Goal: Task Accomplishment & Management: Manage account settings

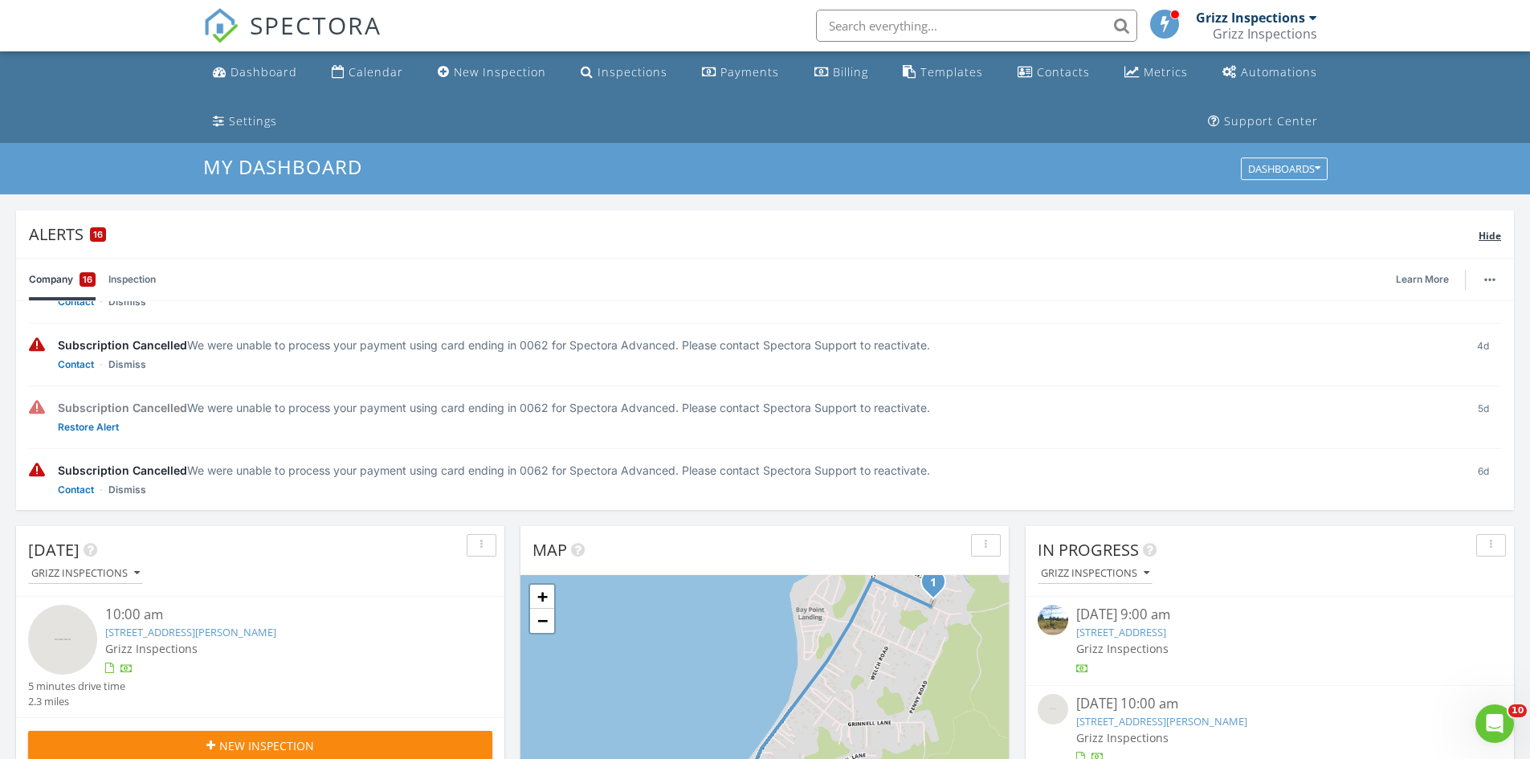
click at [1489, 236] on span "Hide" at bounding box center [1489, 236] width 22 height 14
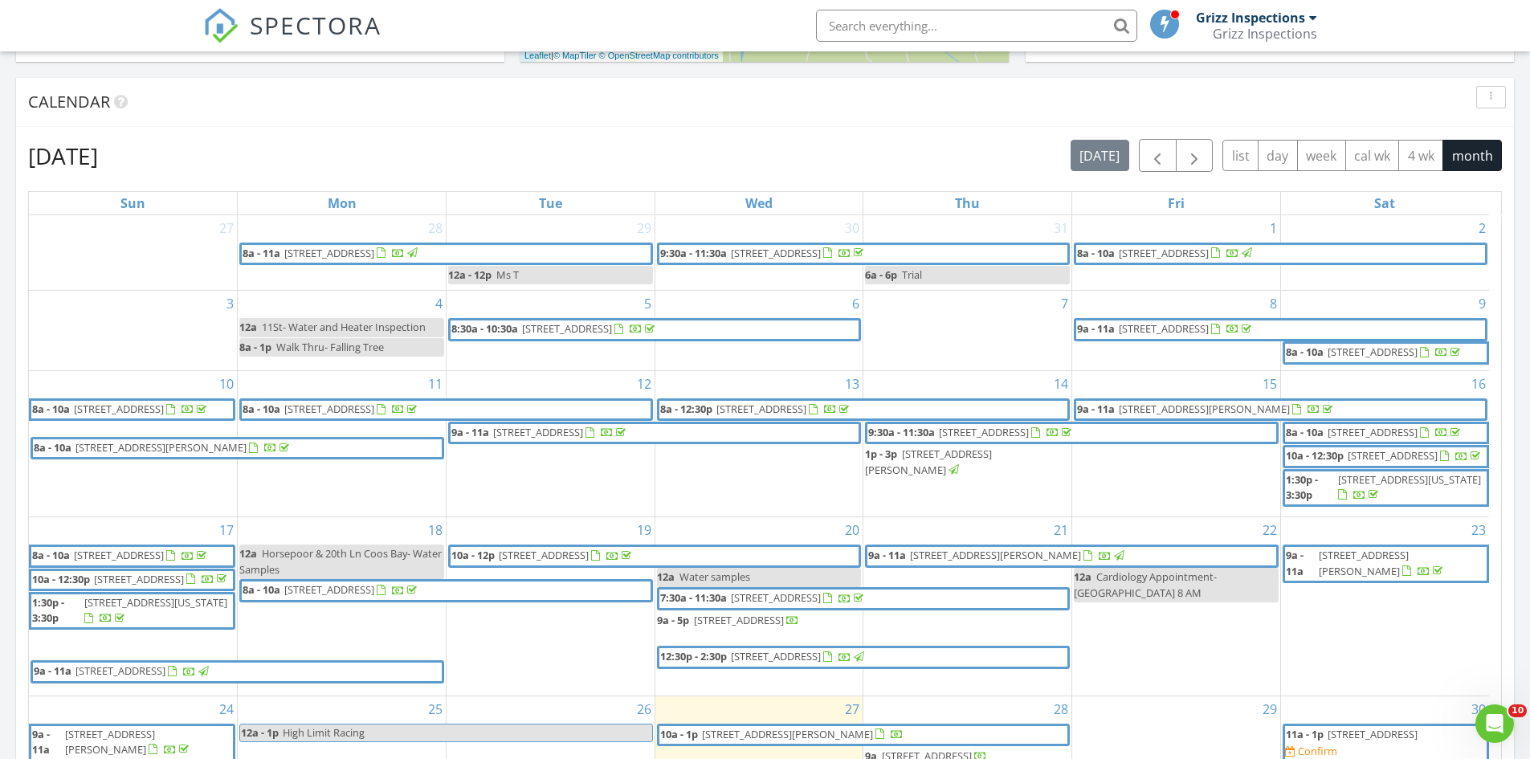
scroll to position [723, 0]
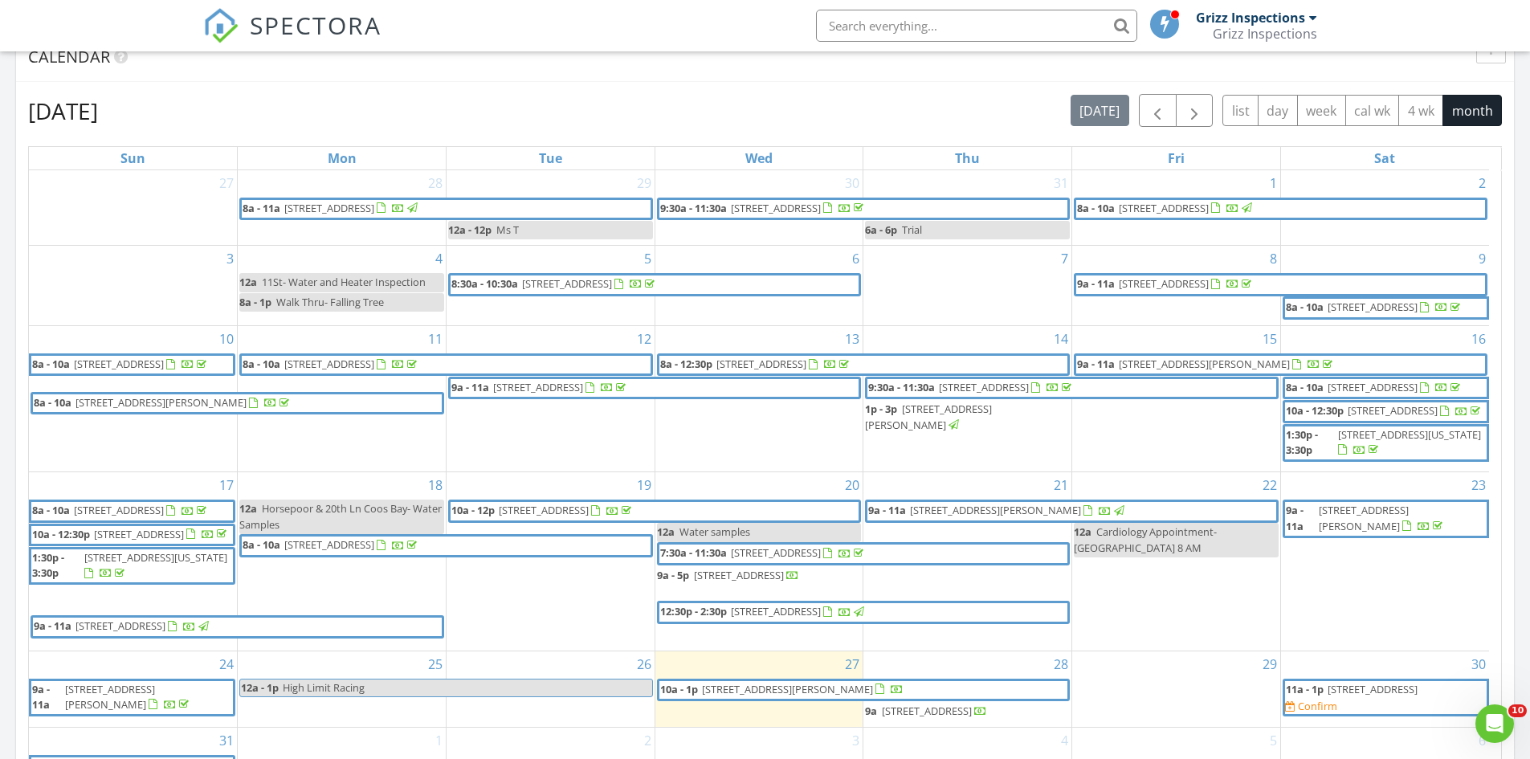
drag, startPoint x: 1306, startPoint y: 714, endPoint x: 1314, endPoint y: 704, distance: 12.5
click at [1314, 704] on div "Confirm" at bounding box center [1316, 705] width 39 height 13
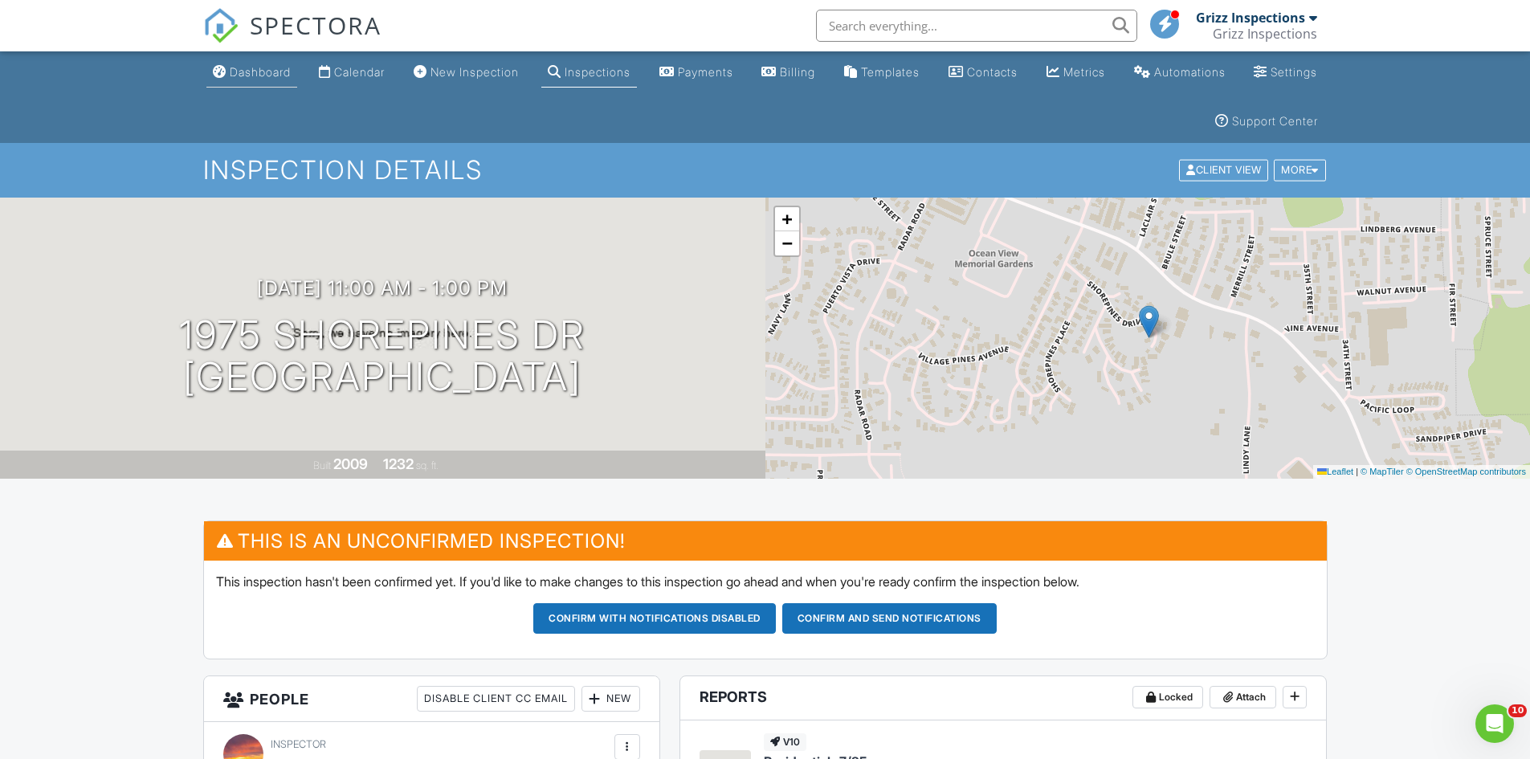
click at [268, 67] on div "Dashboard" at bounding box center [260, 72] width 61 height 14
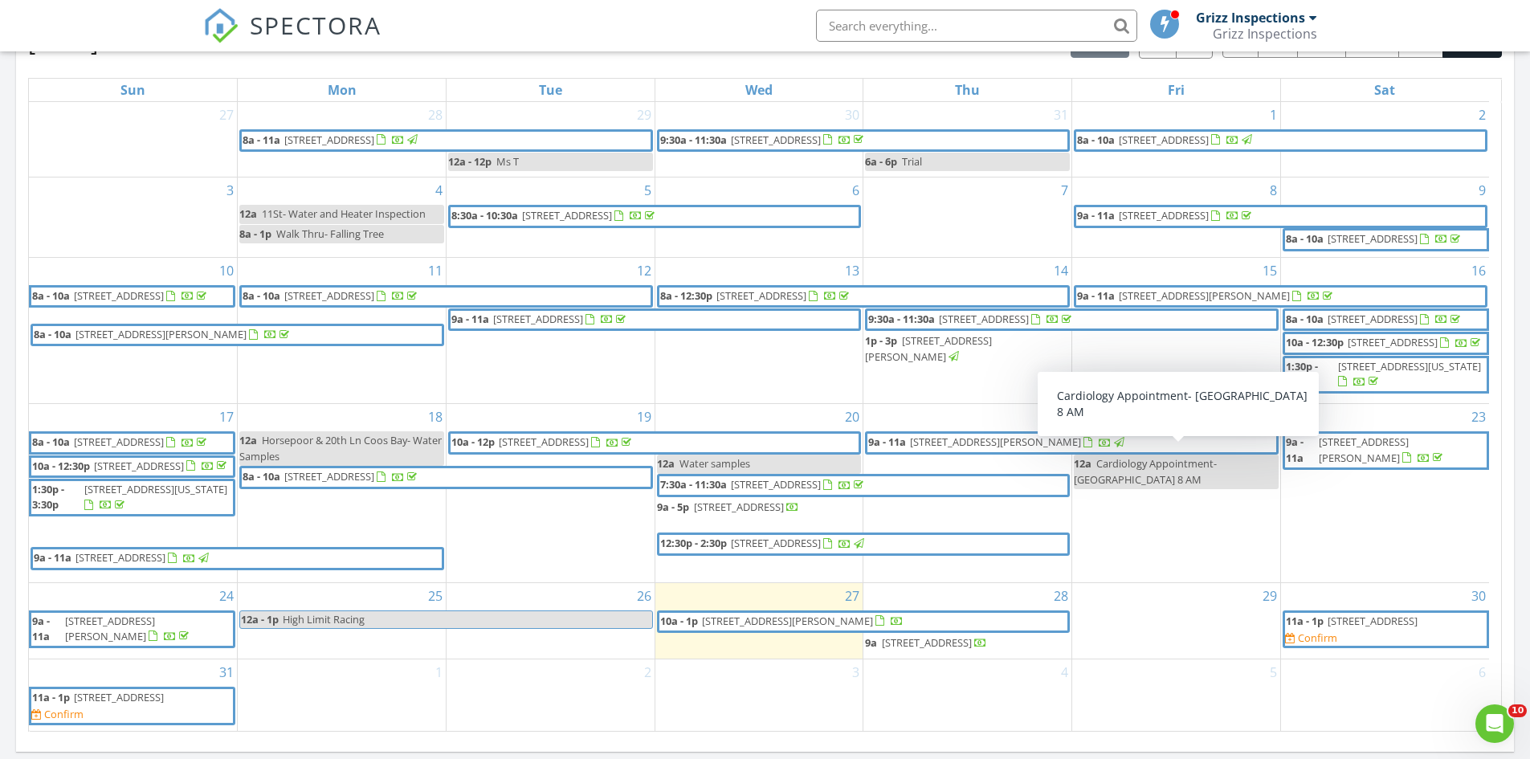
scroll to position [1044, 0]
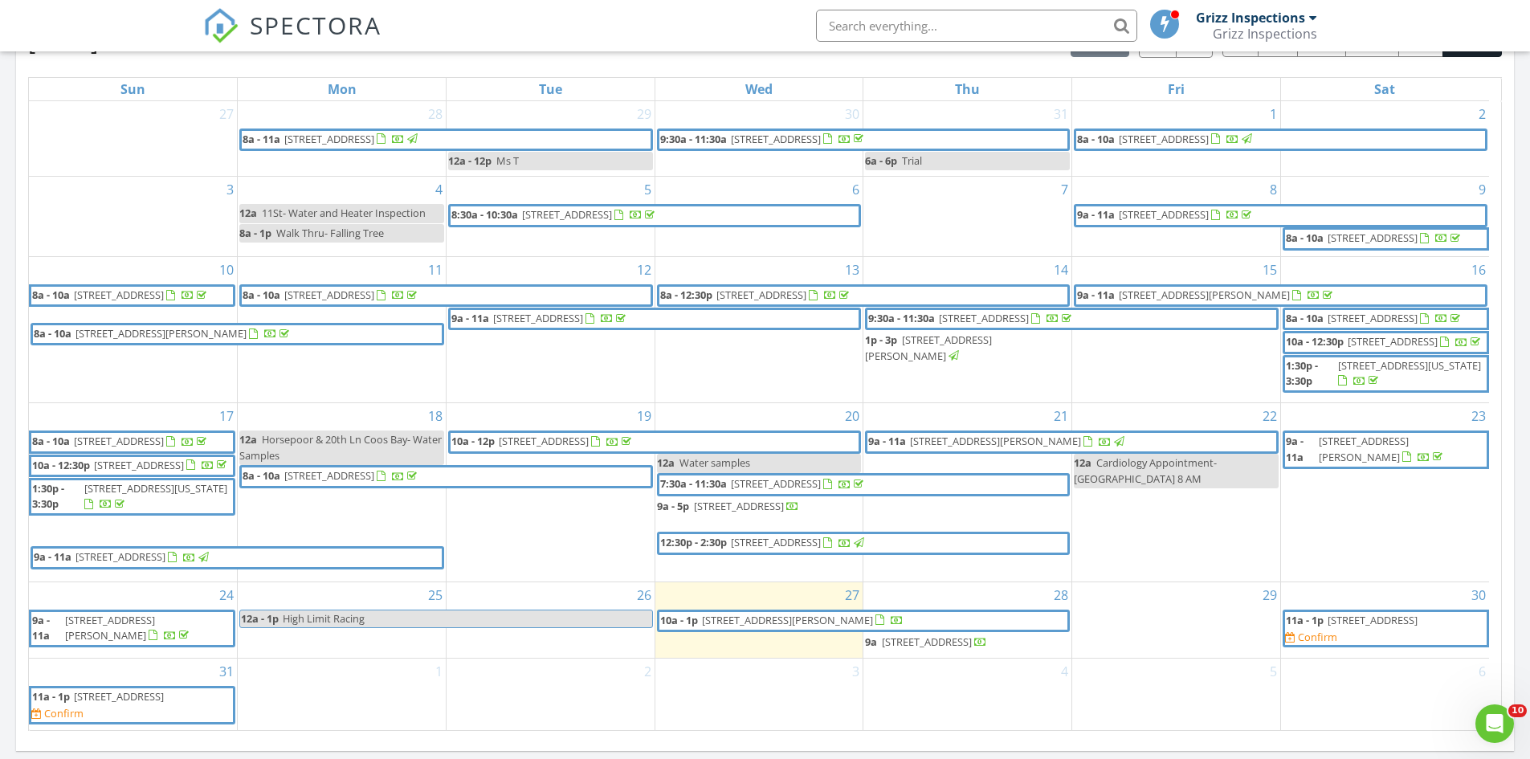
click at [771, 613] on span "91525 Spaw Ln, Coos Bay 97420" at bounding box center [787, 620] width 171 height 14
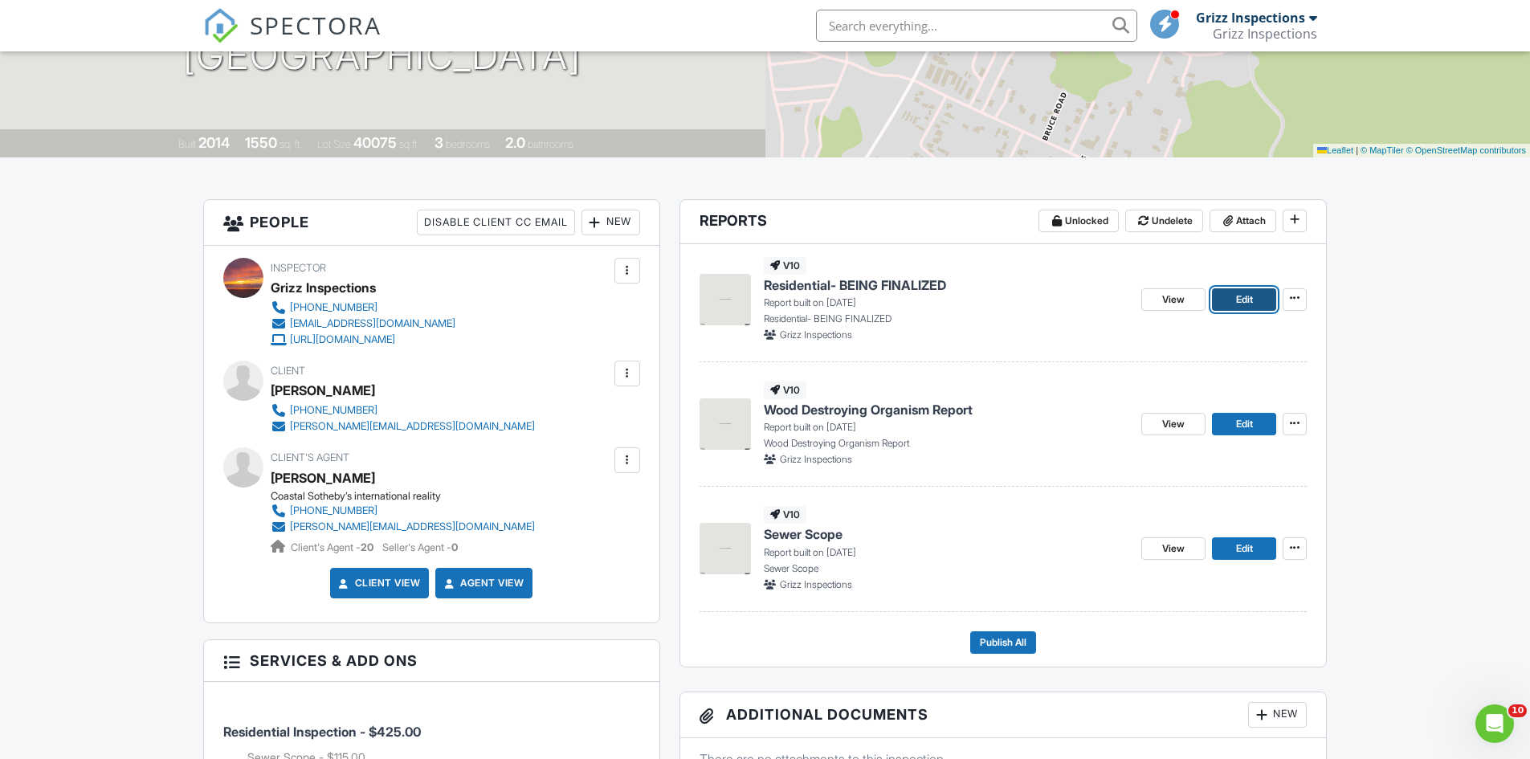
click at [1236, 305] on span "Edit" at bounding box center [1244, 299] width 17 height 16
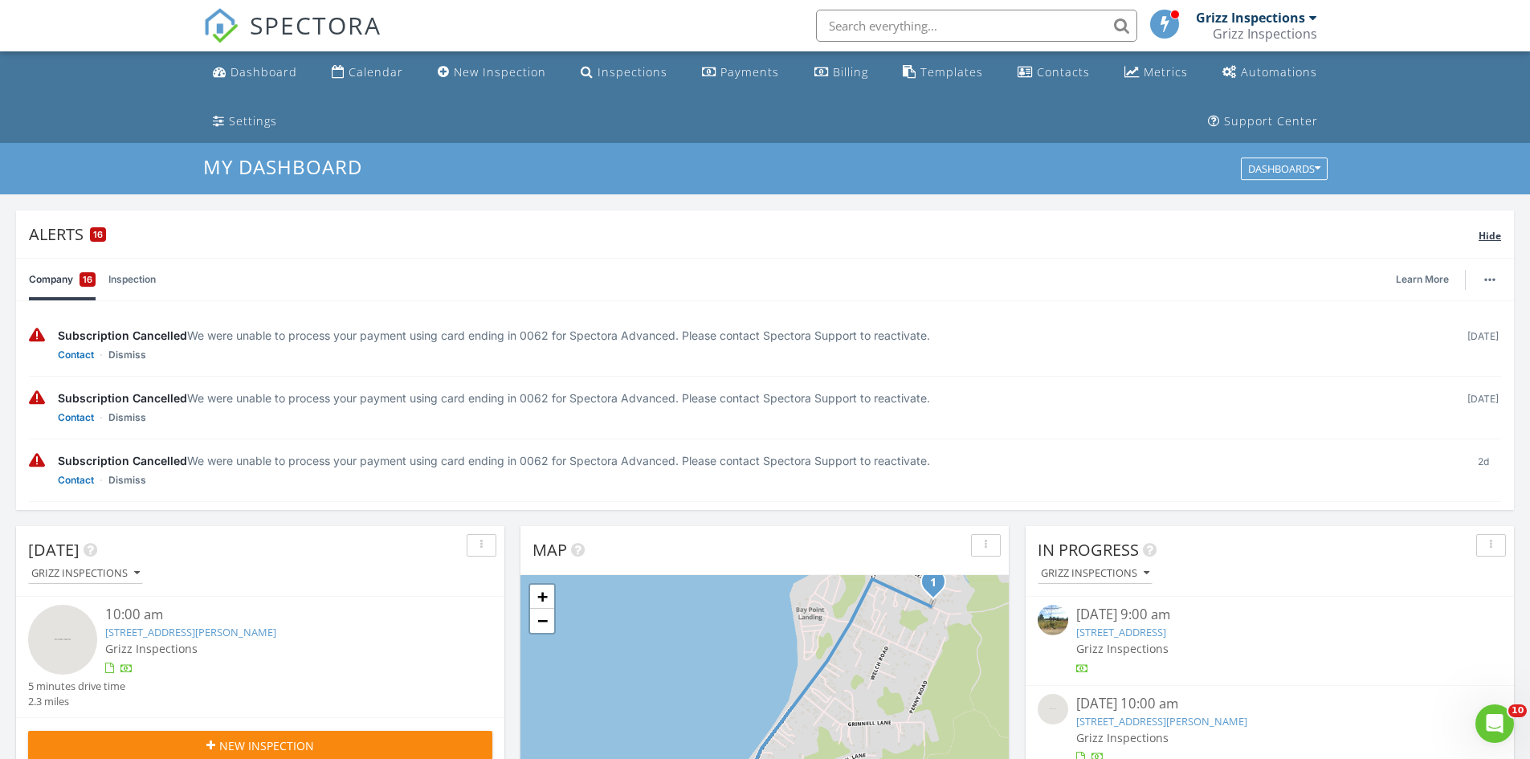
click at [1495, 238] on span "Hide" at bounding box center [1489, 236] width 22 height 14
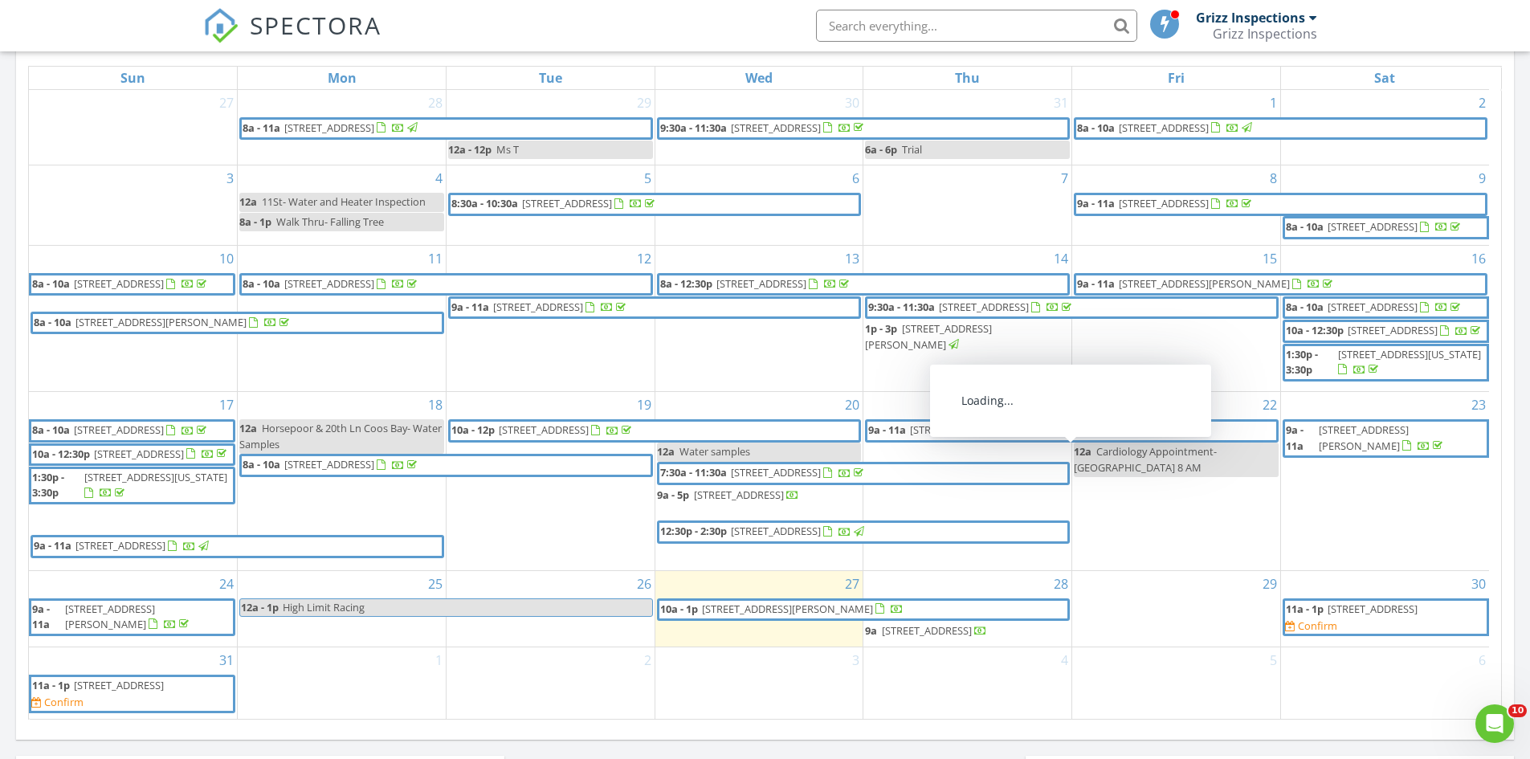
scroll to position [36, 0]
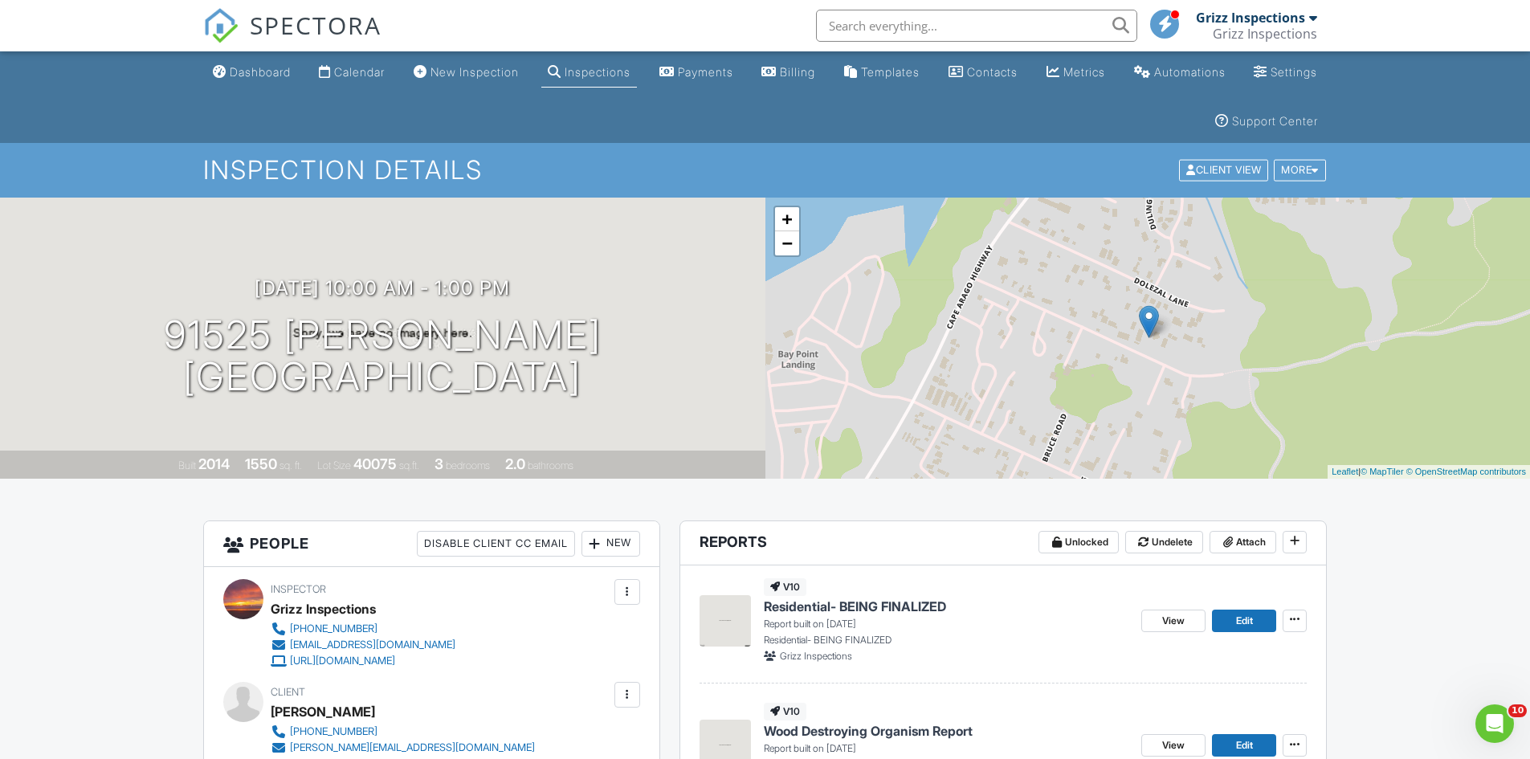
click at [1241, 623] on span "Edit" at bounding box center [1244, 621] width 17 height 16
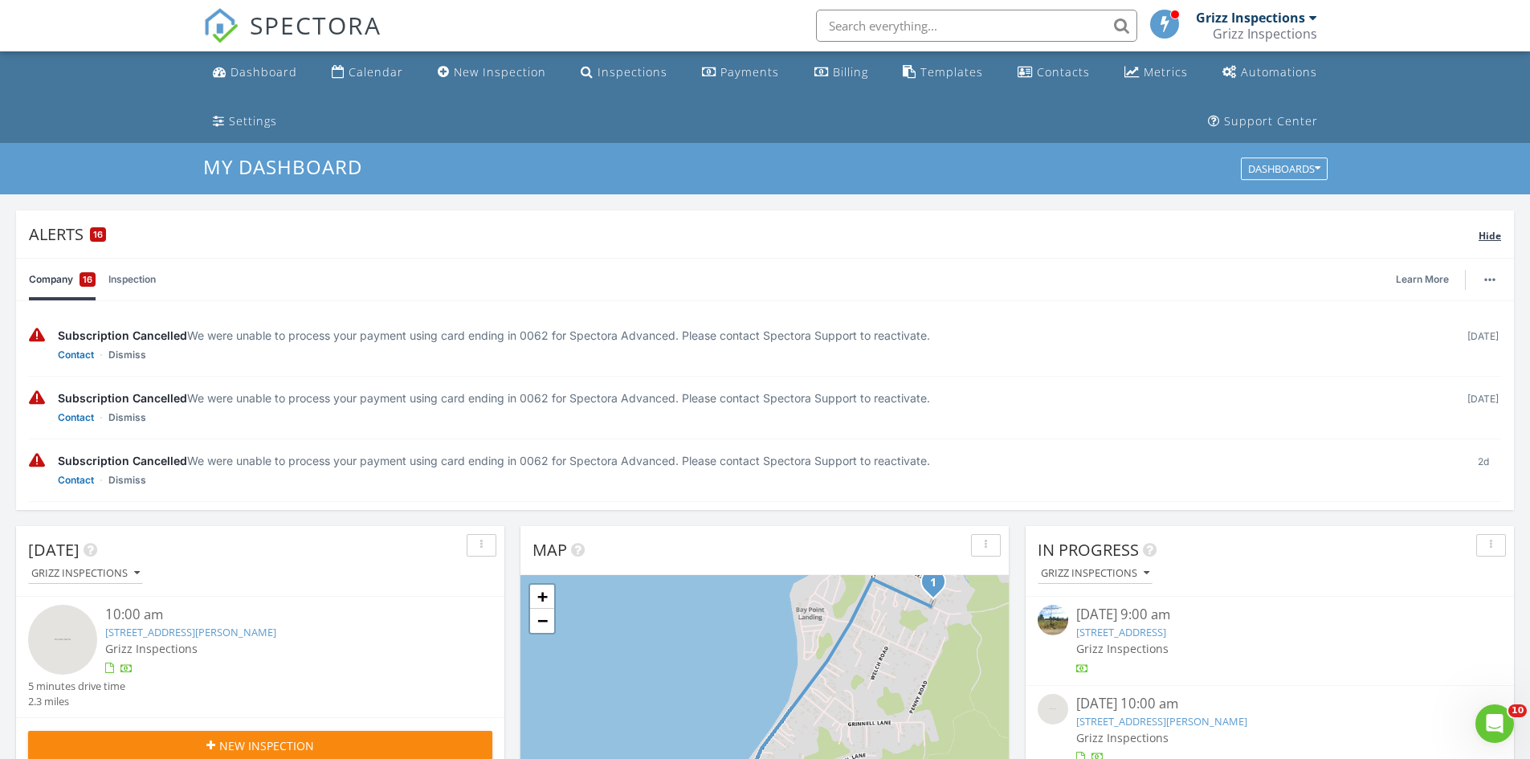
click at [1486, 238] on span "Hide" at bounding box center [1489, 236] width 22 height 14
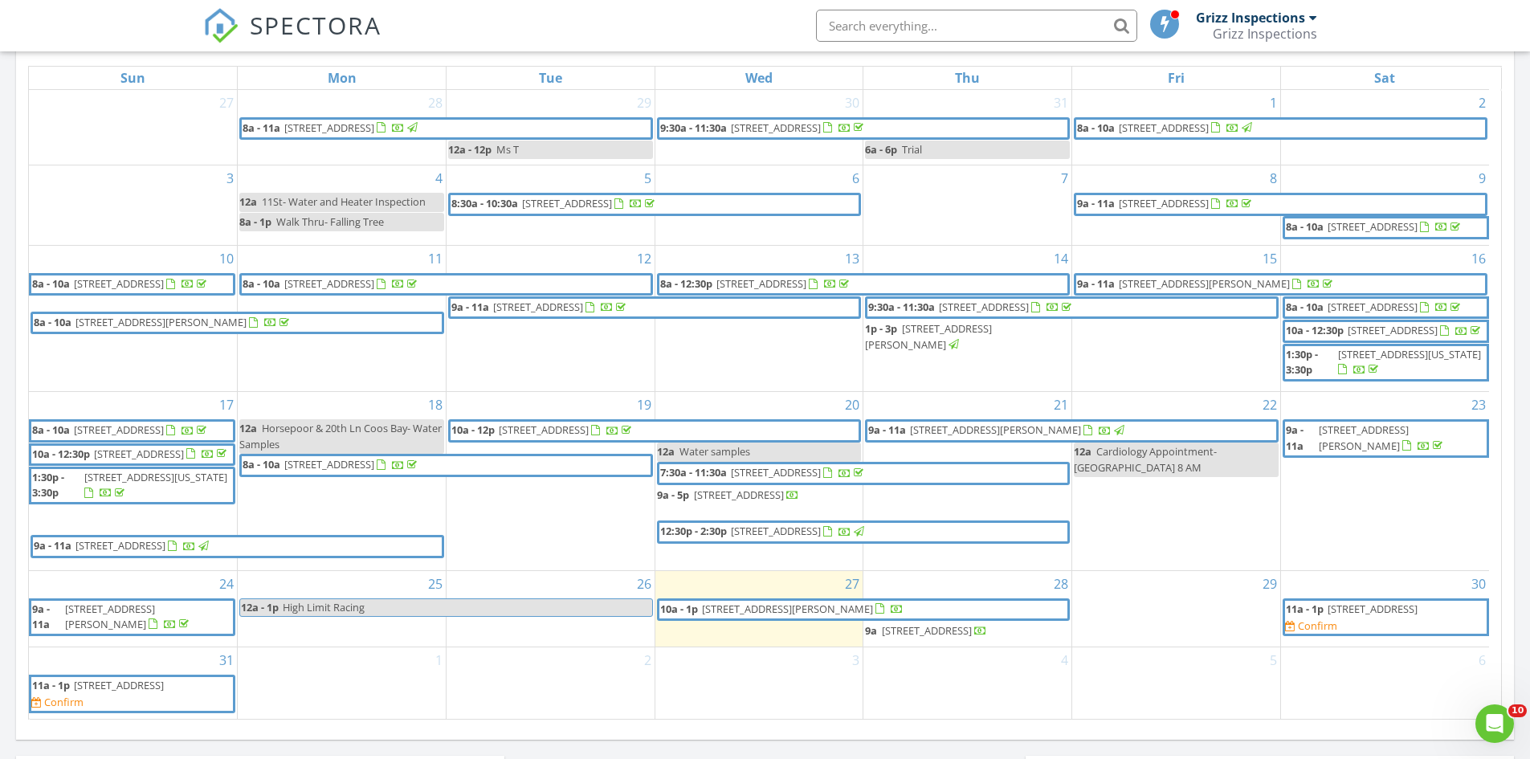
scroll to position [1124, 0]
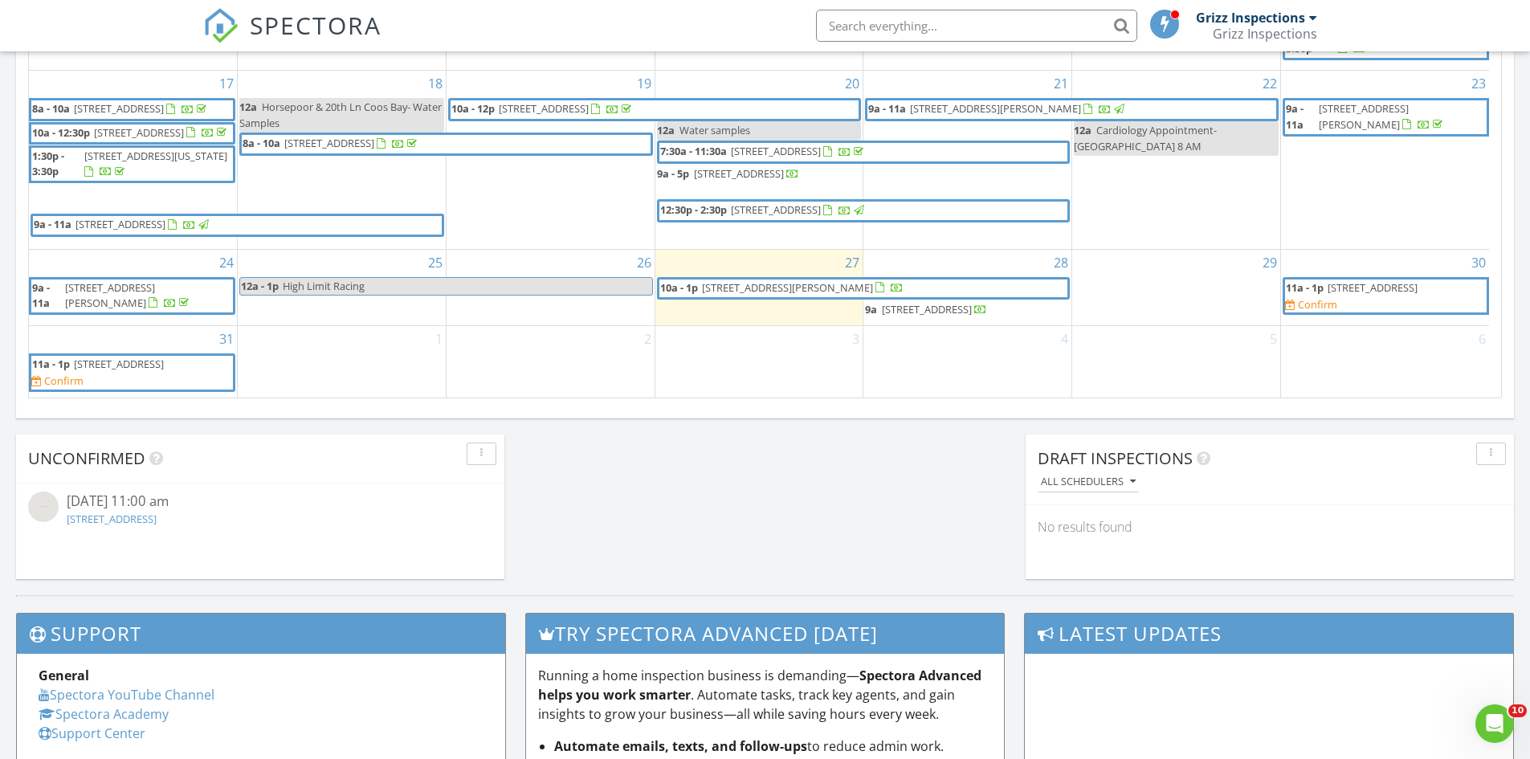
click at [1382, 295] on span "[STREET_ADDRESS]" at bounding box center [1372, 287] width 90 height 14
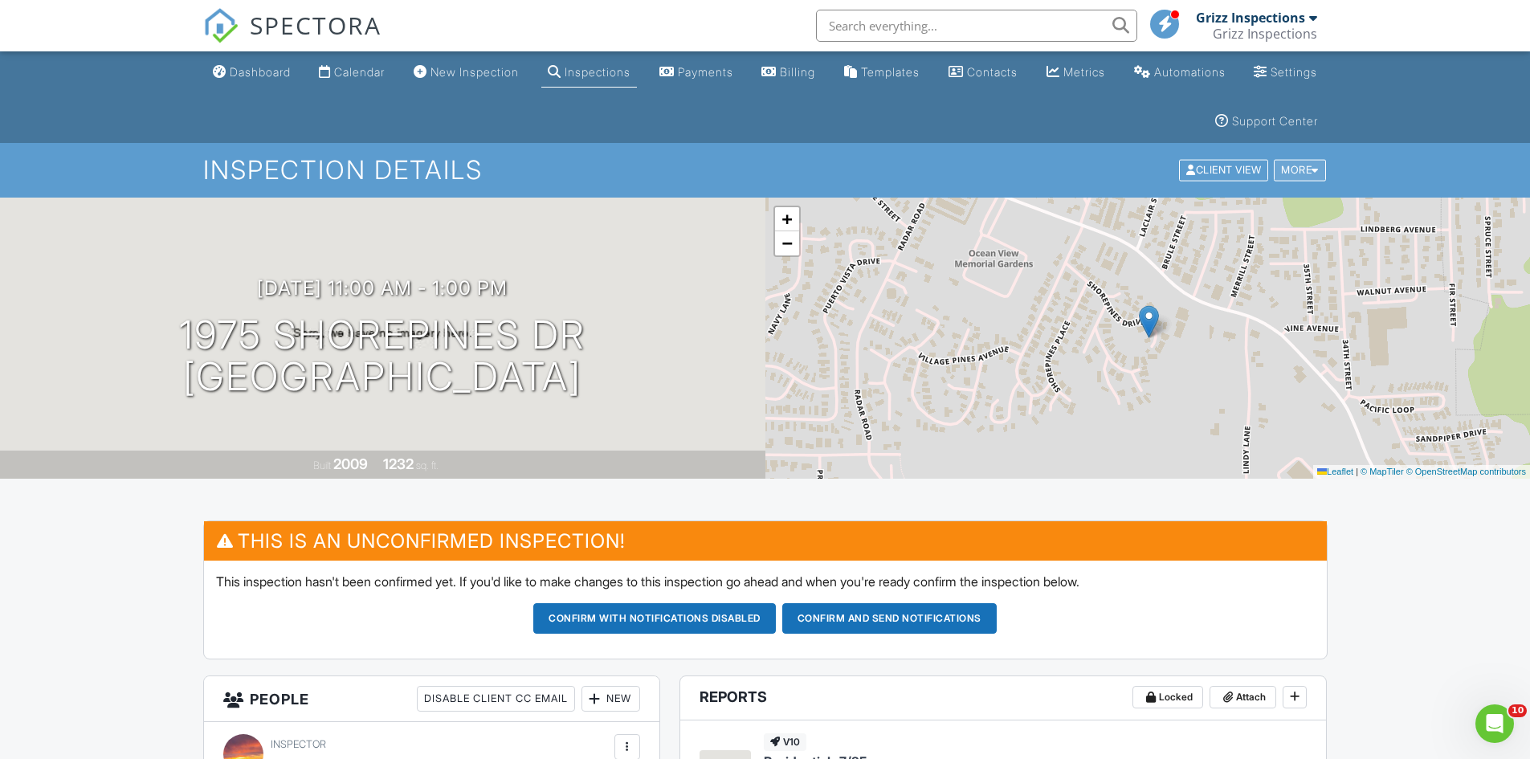
click at [1299, 175] on div "More" at bounding box center [1299, 171] width 52 height 22
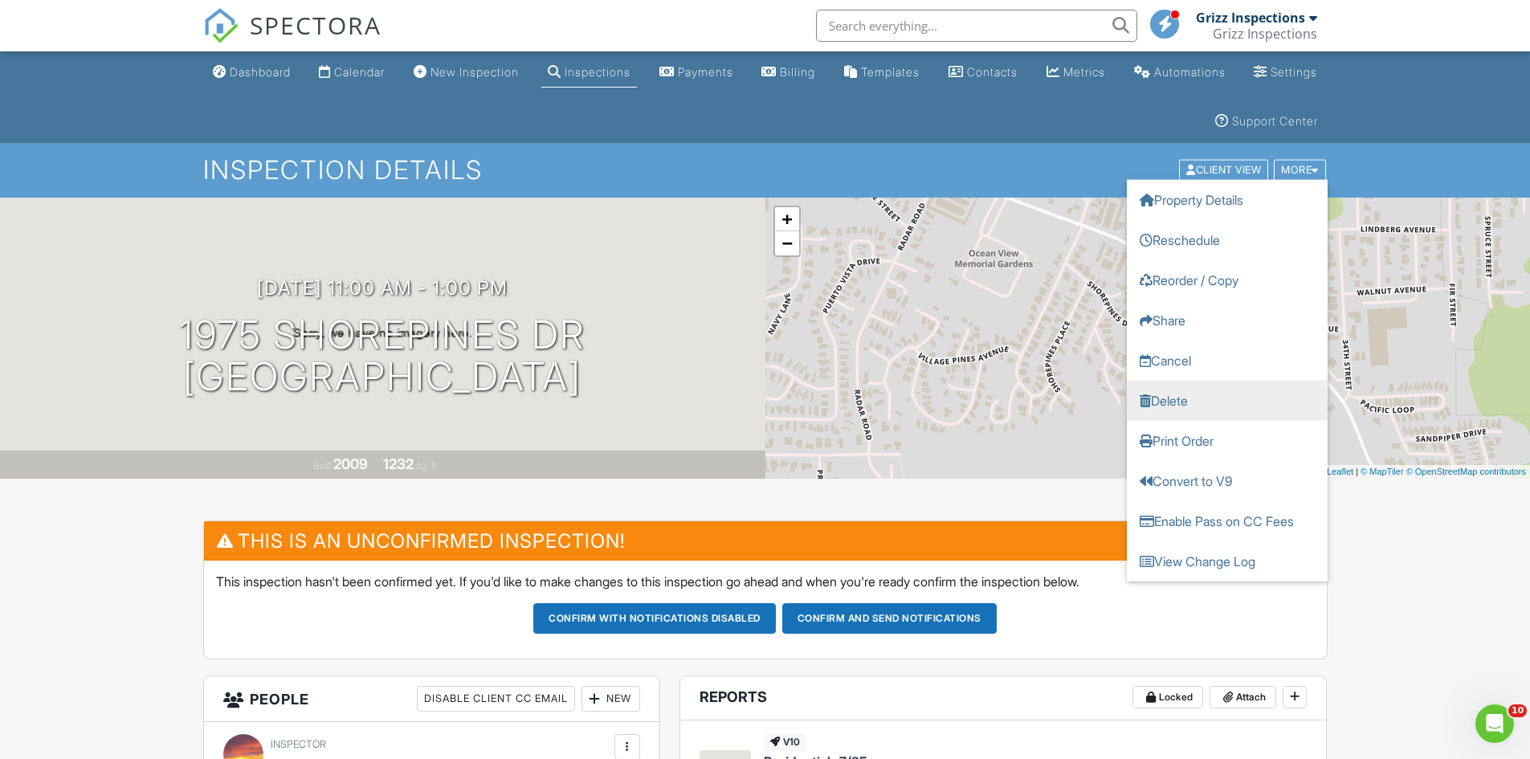
click at [1187, 397] on link "Delete" at bounding box center [1226, 401] width 201 height 40
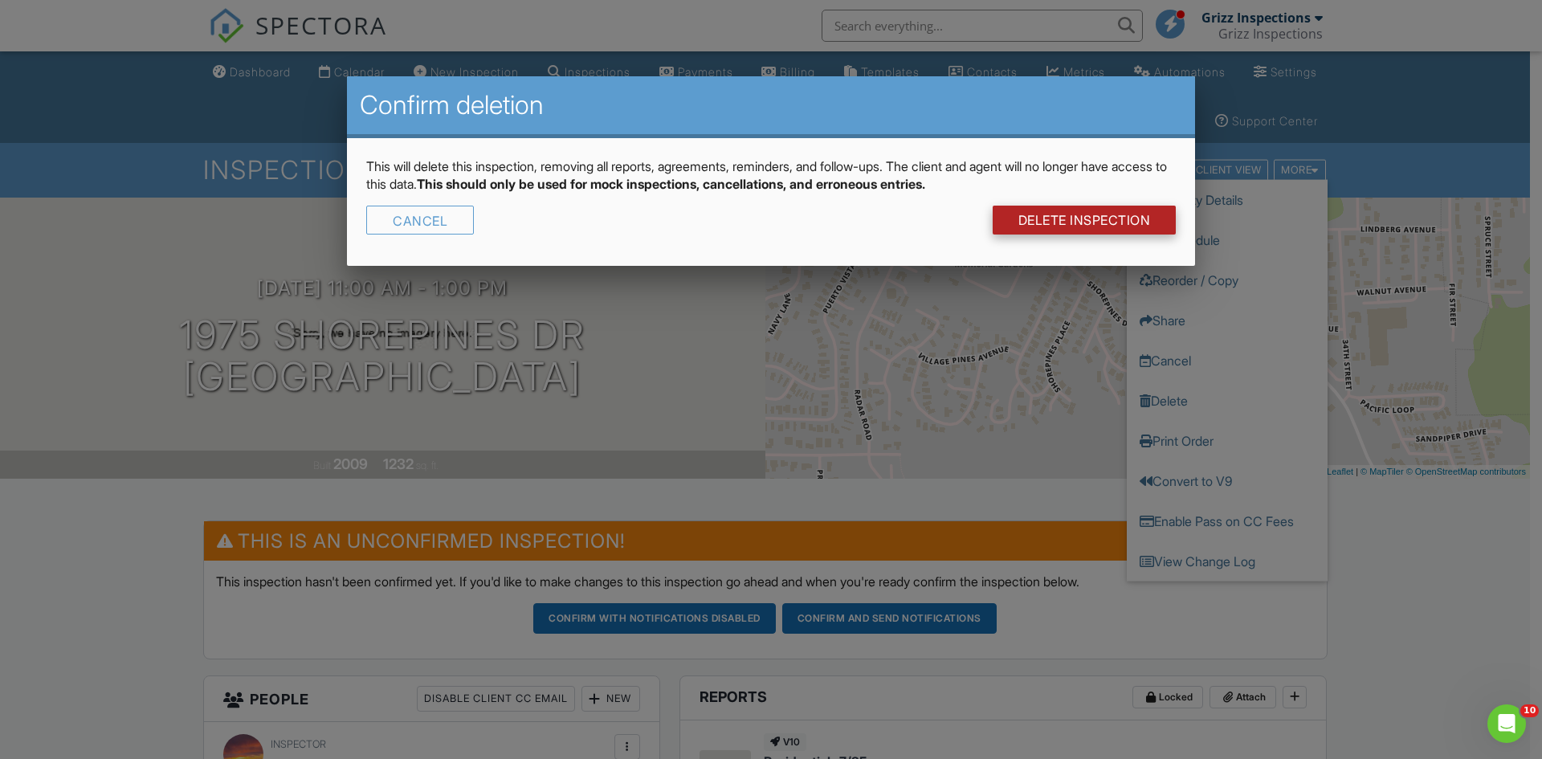
click at [1095, 219] on link "DELETE Inspection" at bounding box center [1084, 220] width 184 height 29
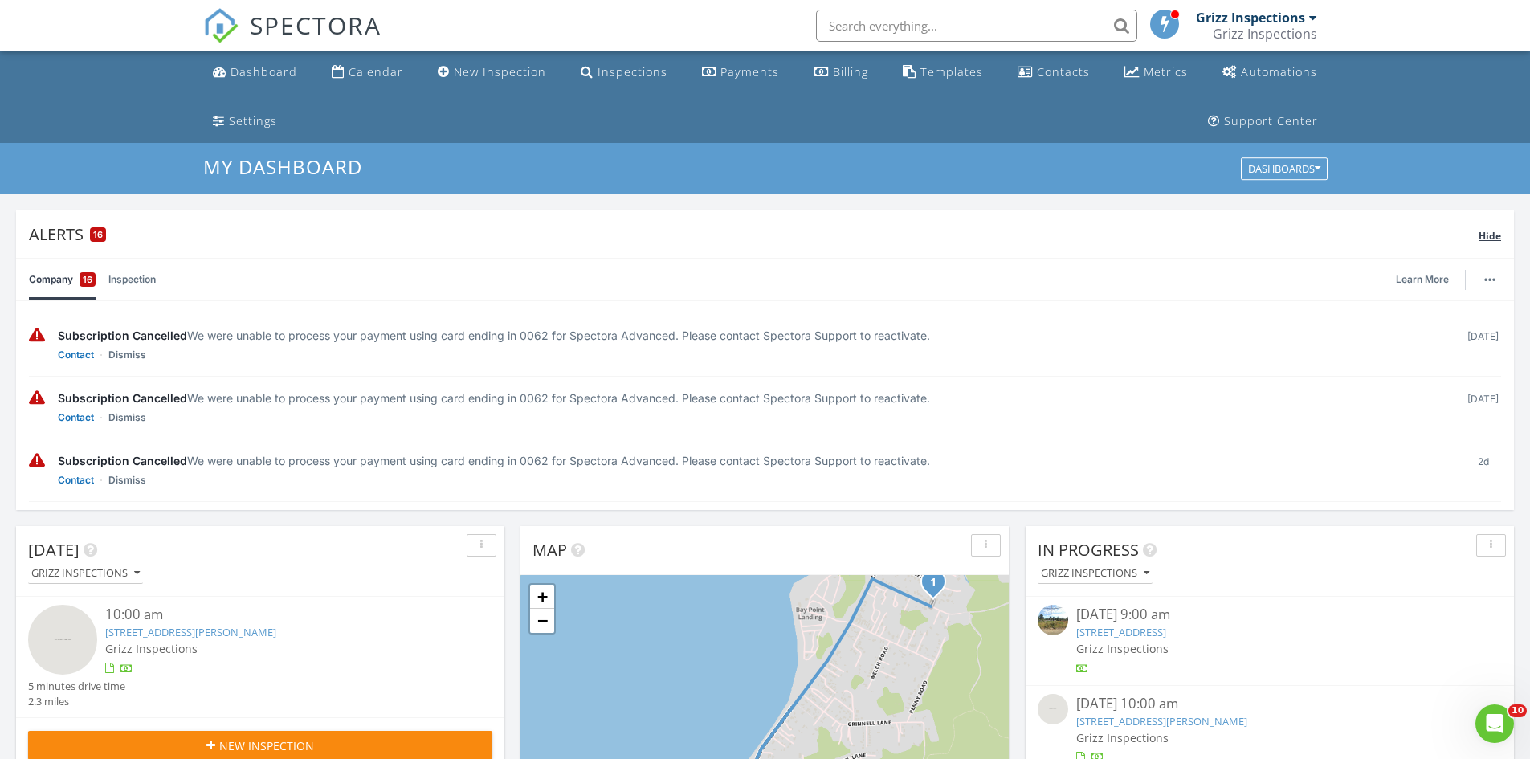
click at [1490, 240] on span "Hide" at bounding box center [1489, 236] width 22 height 14
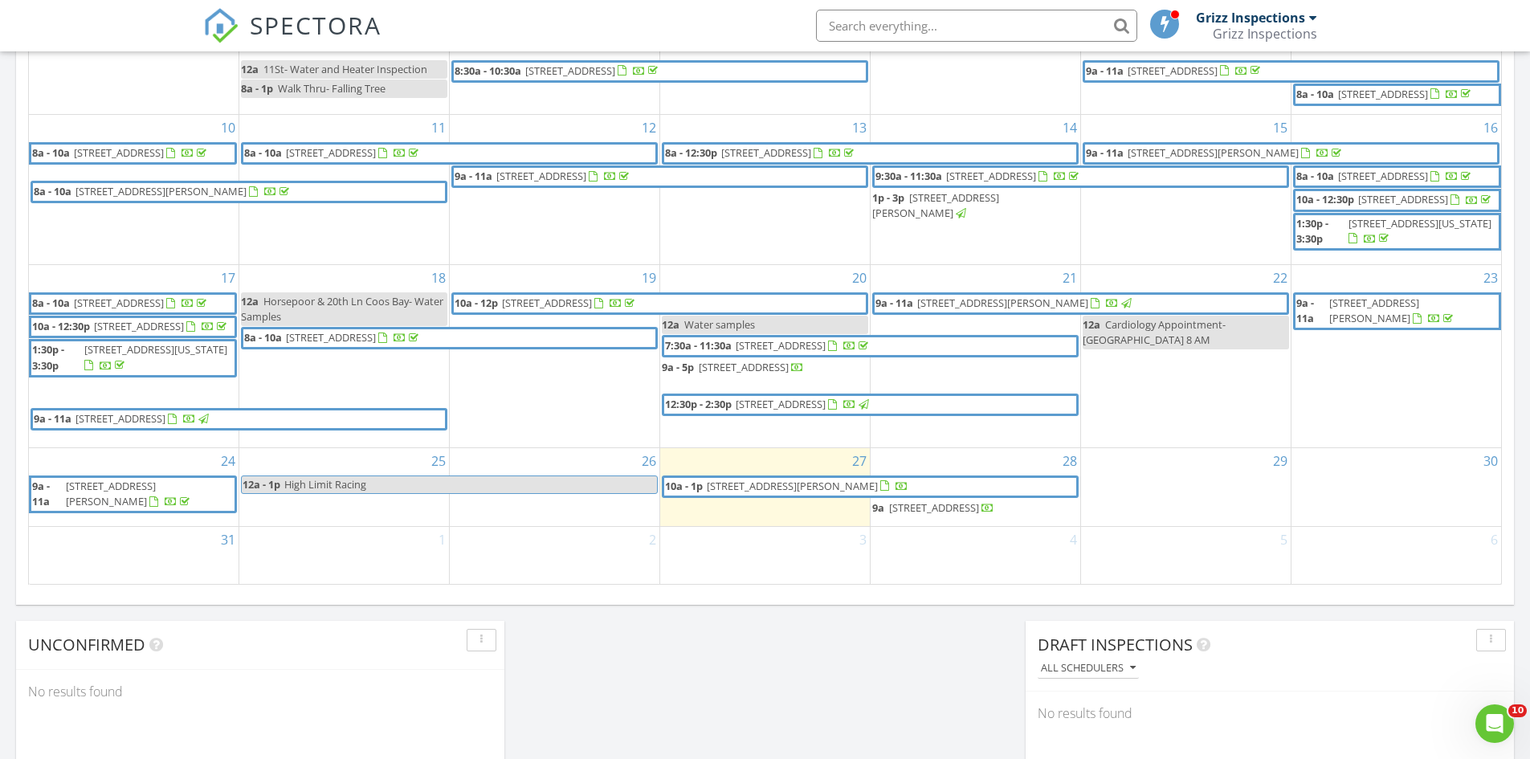
scroll to position [1044, 0]
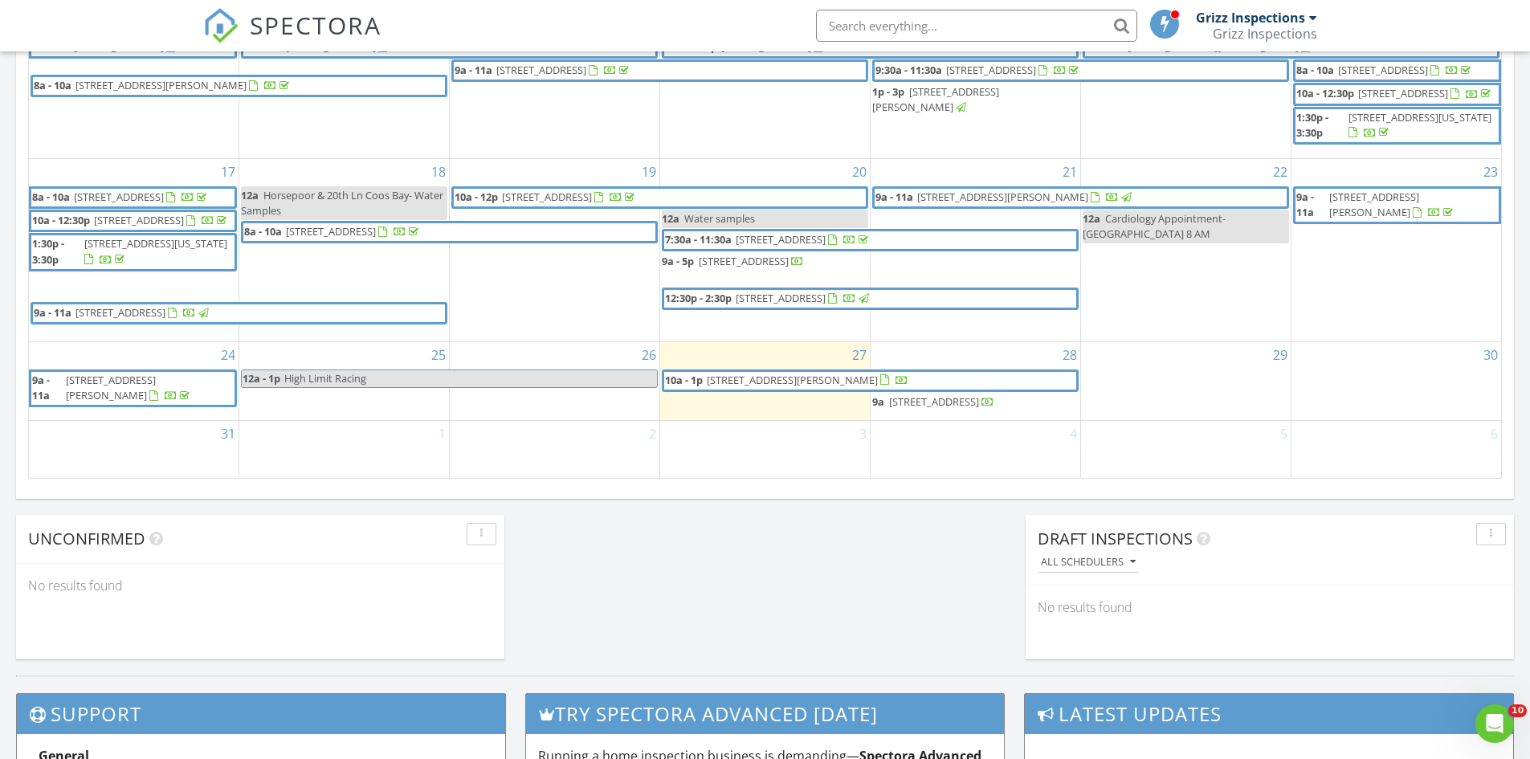
click at [756, 387] on span "[STREET_ADDRESS][PERSON_NAME]" at bounding box center [792, 380] width 171 height 14
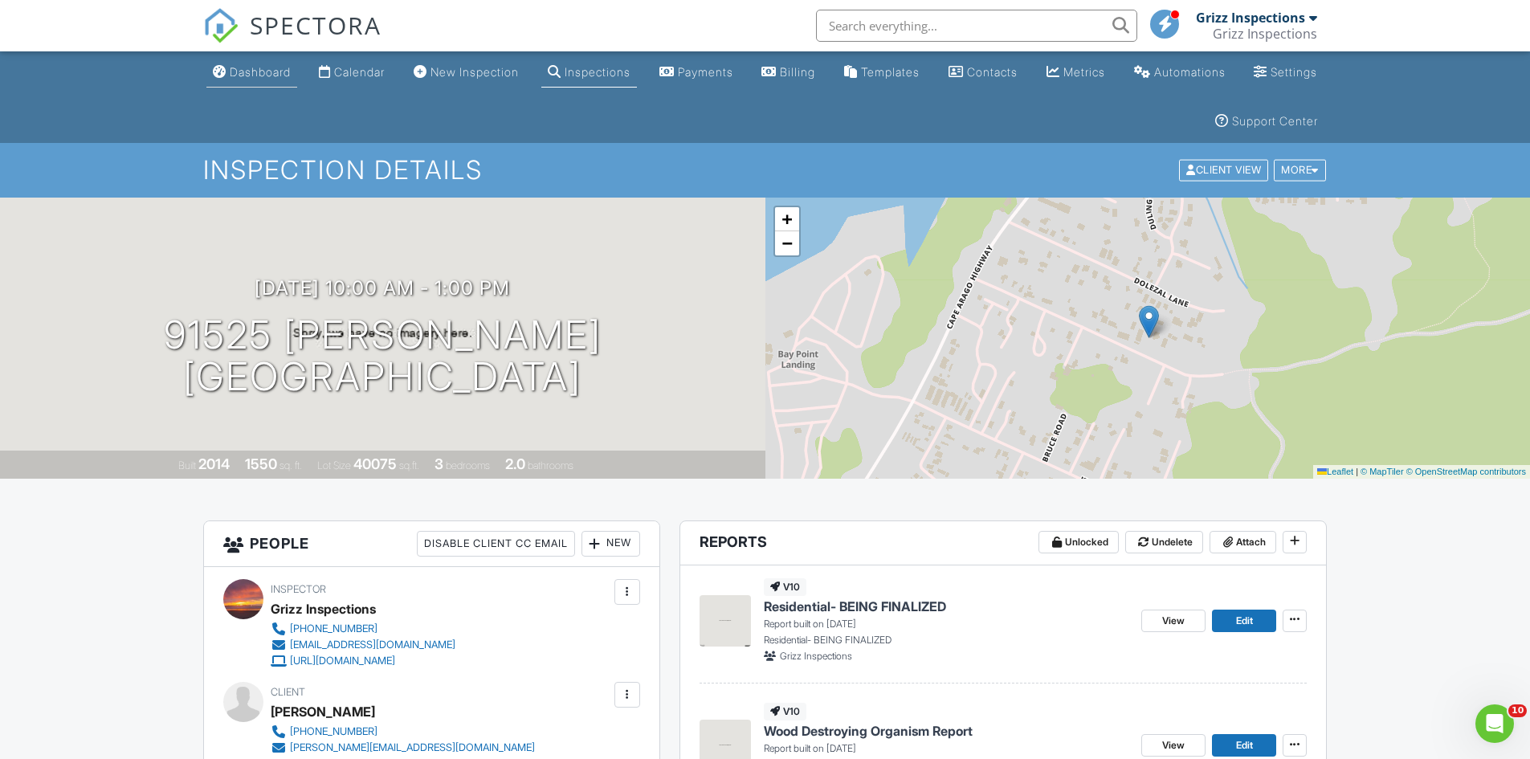
click at [290, 67] on div "Dashboard" at bounding box center [260, 72] width 61 height 14
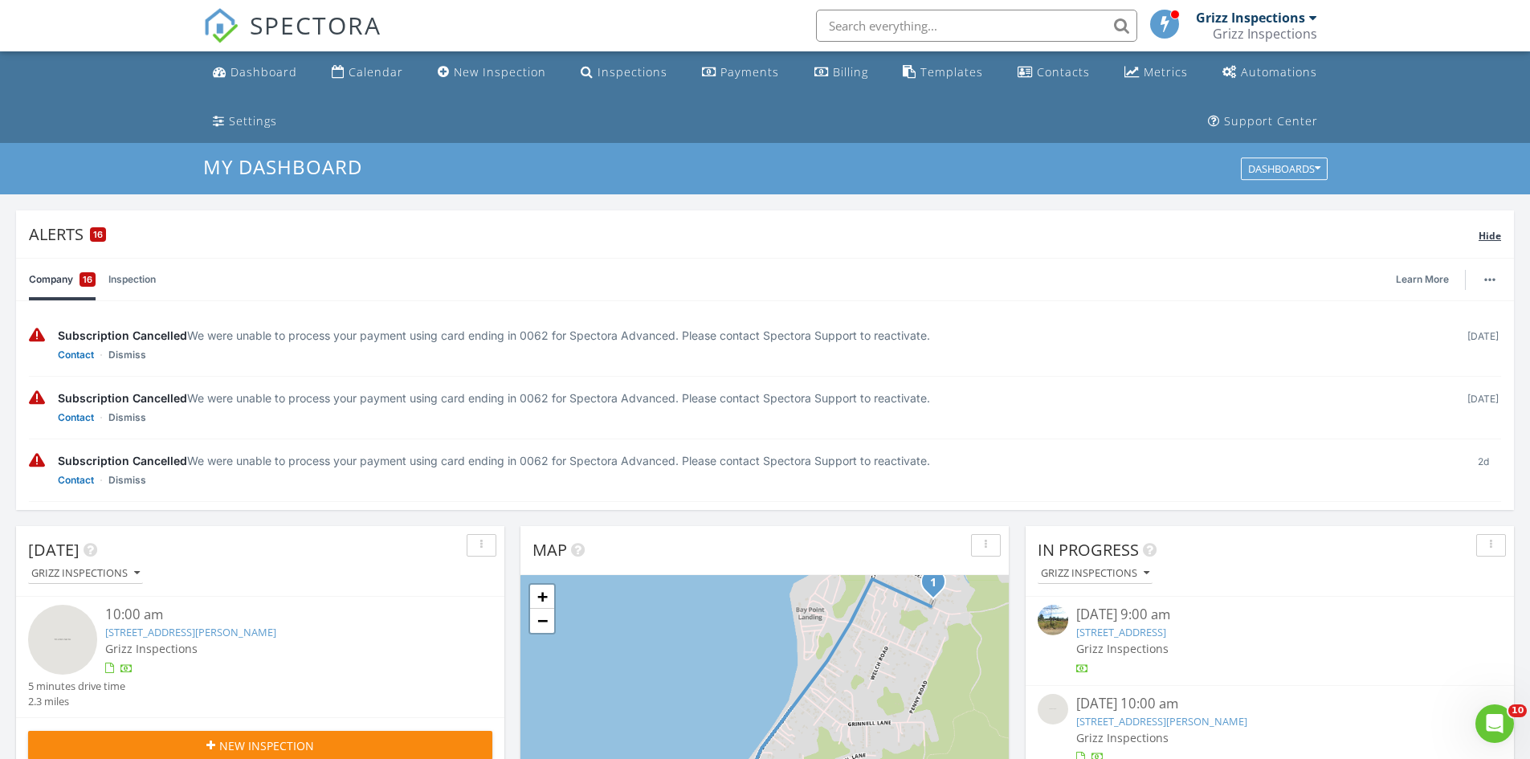
click at [1485, 238] on span "Hide" at bounding box center [1489, 236] width 22 height 14
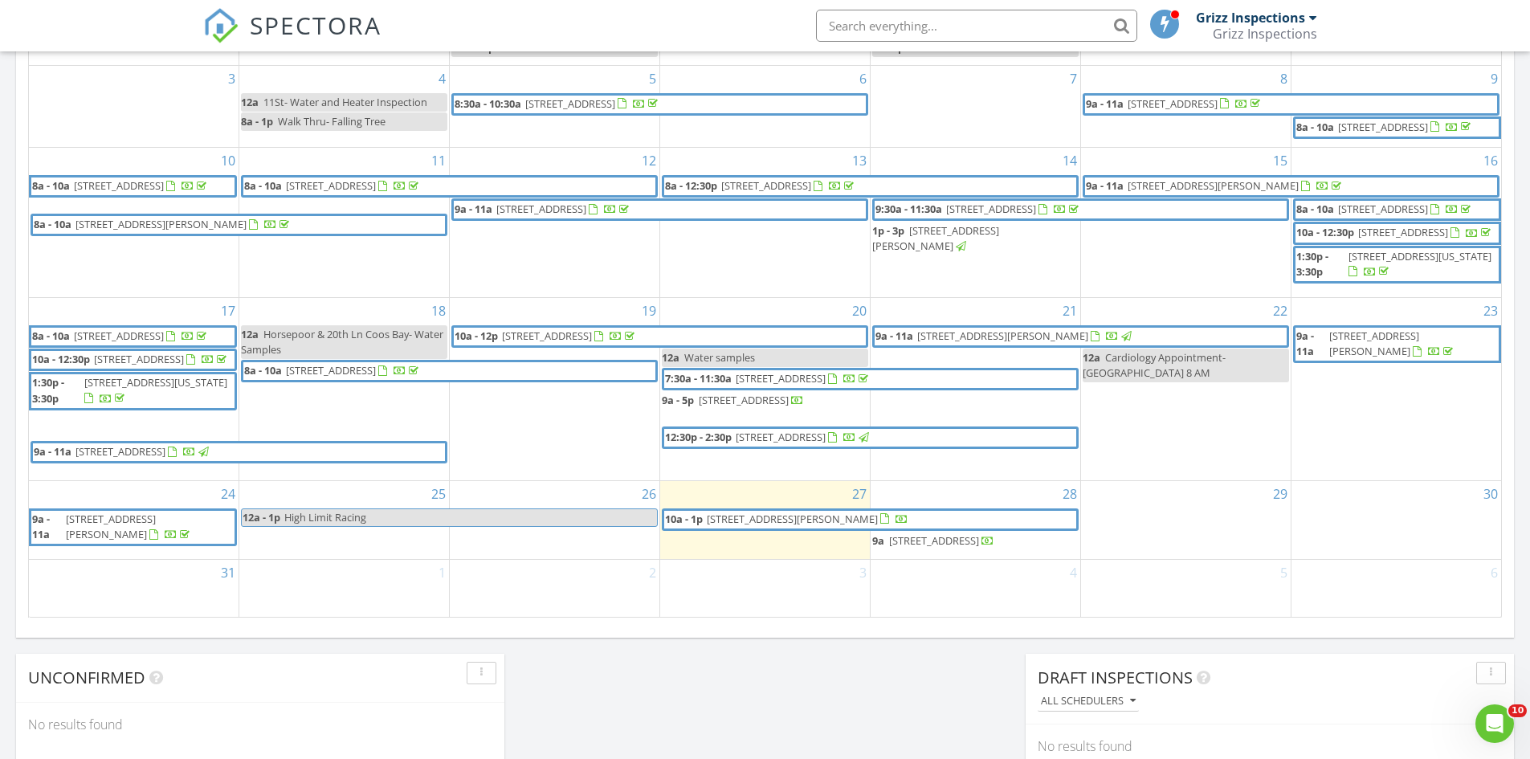
scroll to position [963, 0]
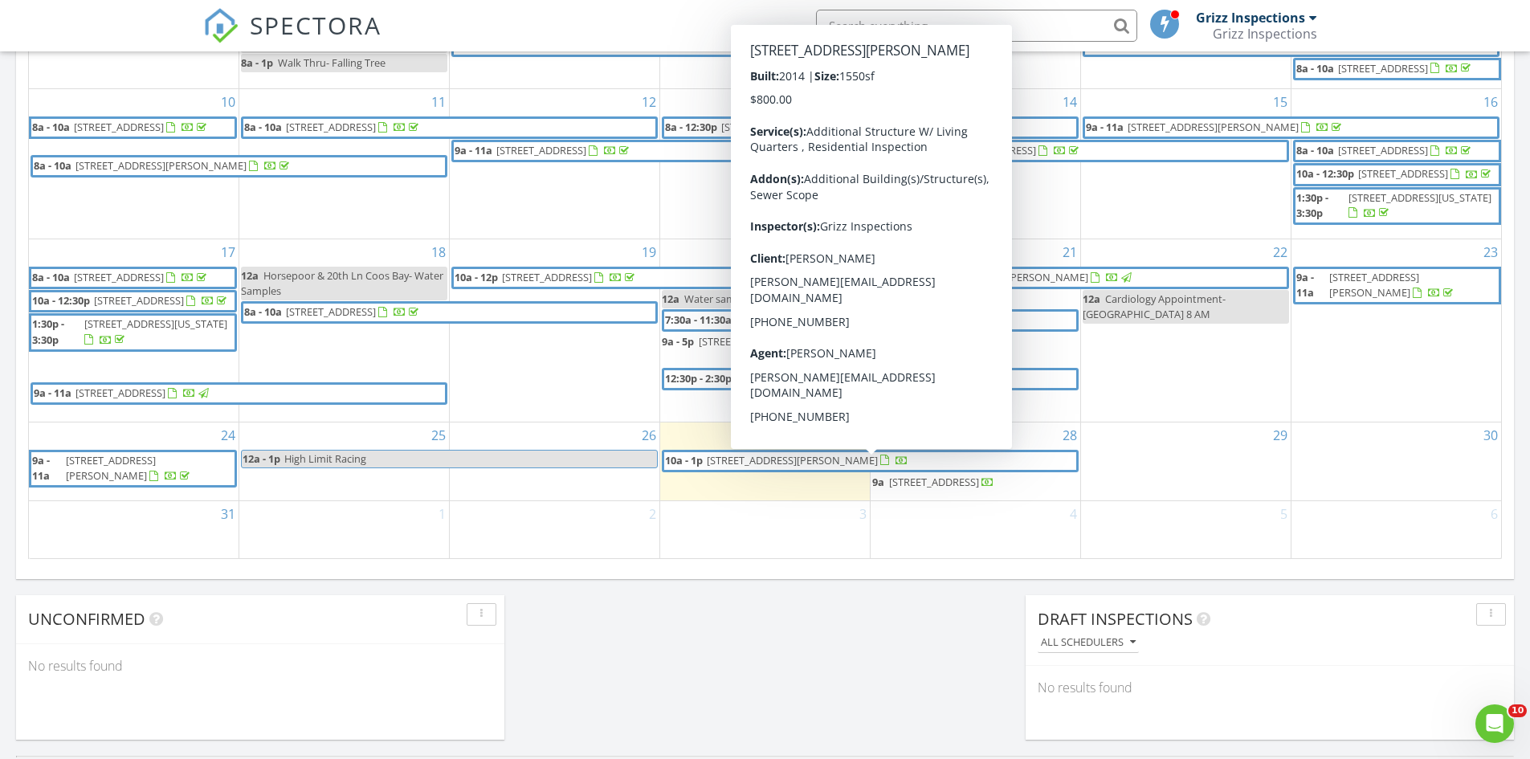
click at [753, 467] on span "91525 Spaw Ln, Coos Bay 97420" at bounding box center [792, 460] width 171 height 14
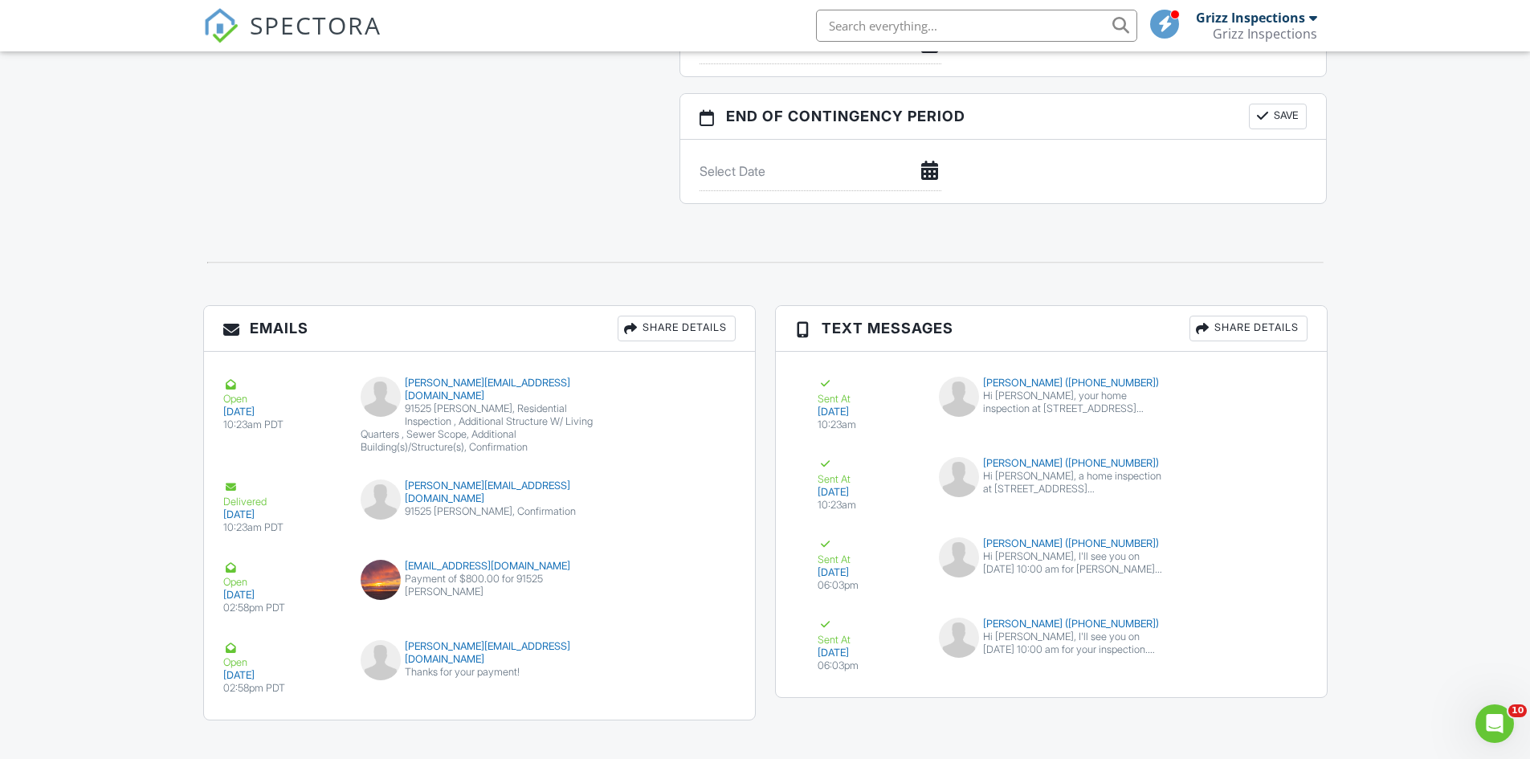
scroll to position [1895, 0]
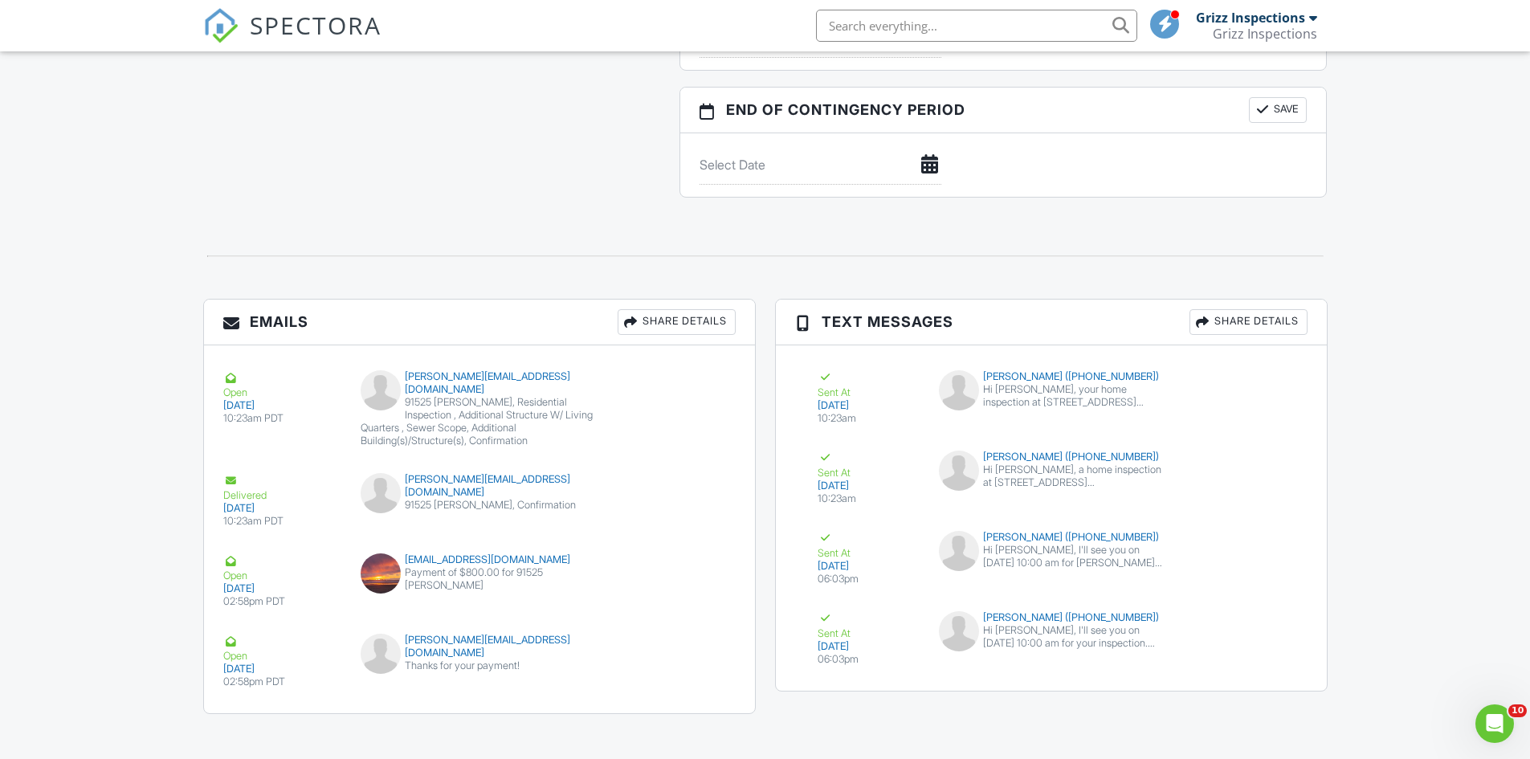
drag, startPoint x: 808, startPoint y: 629, endPoint x: 428, endPoint y: 231, distance: 549.7
click at [428, 231] on div at bounding box center [764, 256] width 1143 height 53
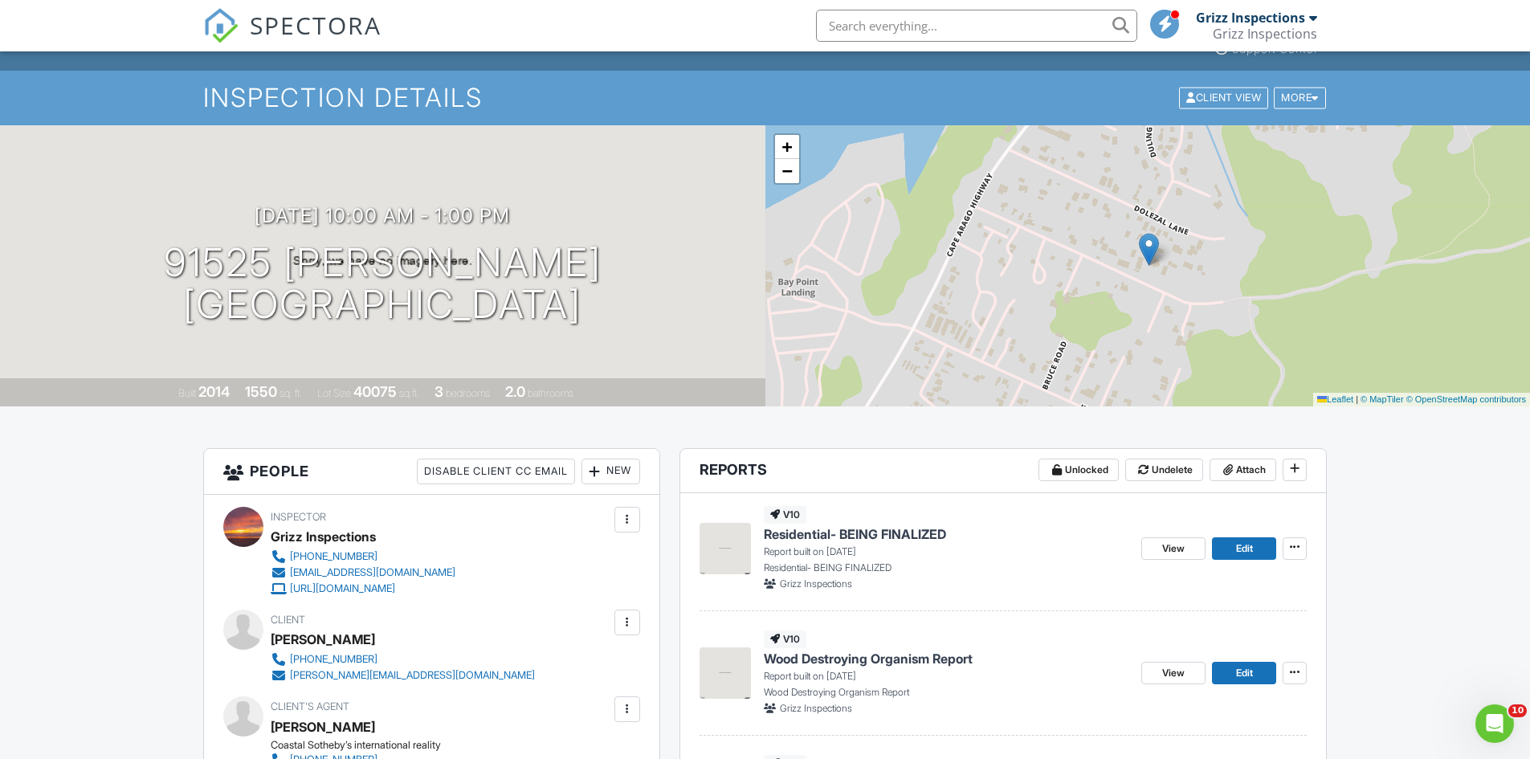
scroll to position [161, 0]
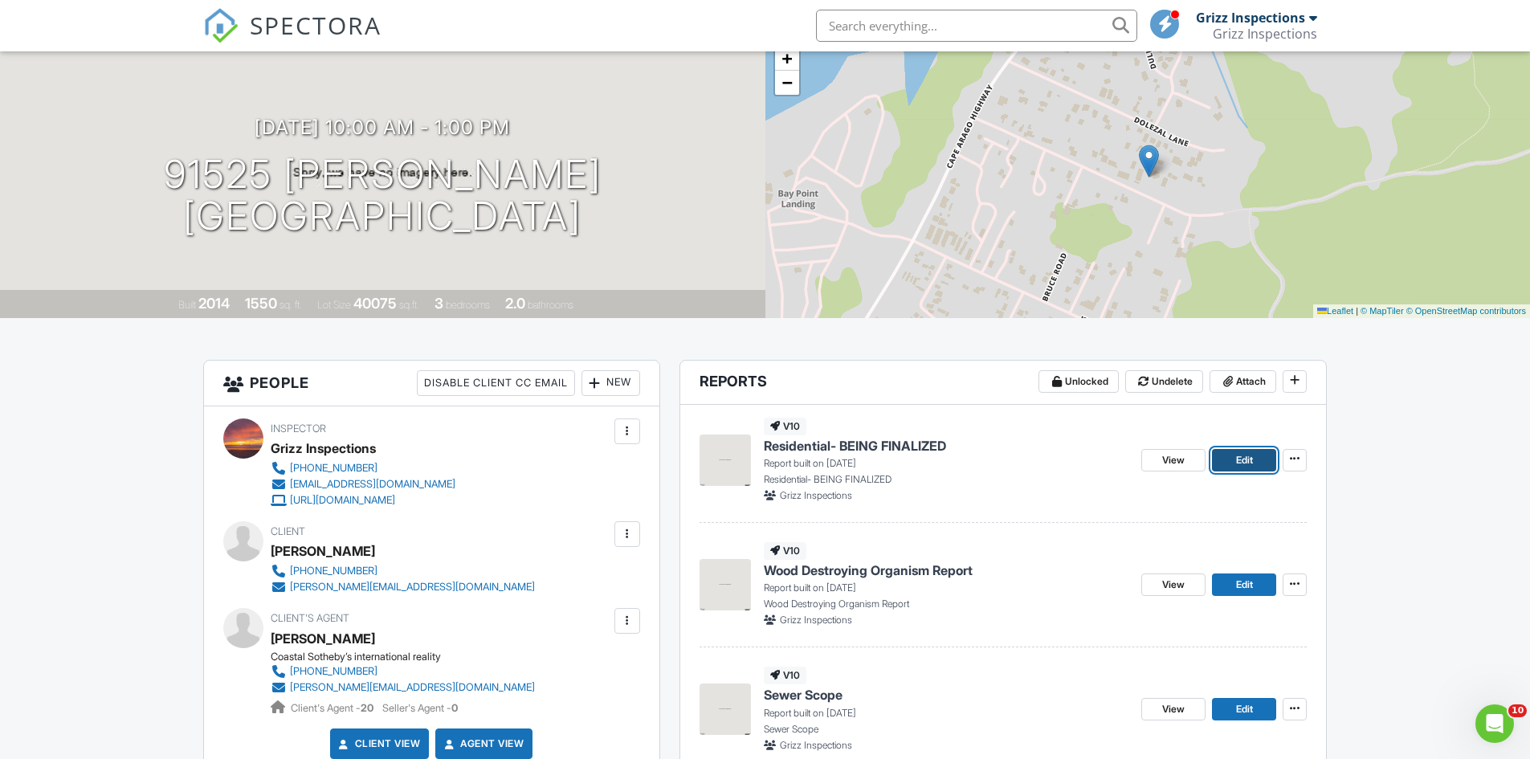
click at [1242, 466] on span "Edit" at bounding box center [1244, 460] width 17 height 16
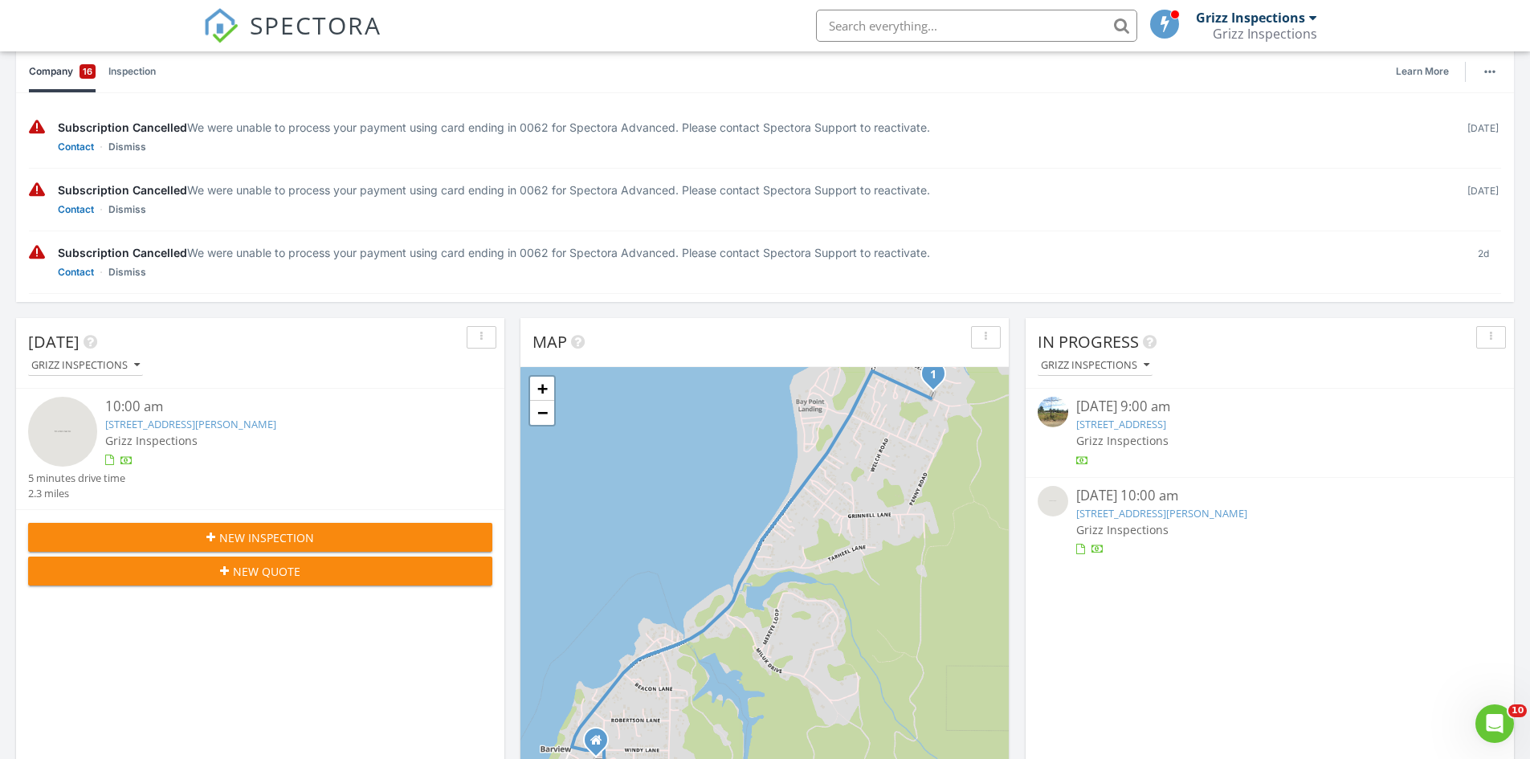
scroll to position [241, 0]
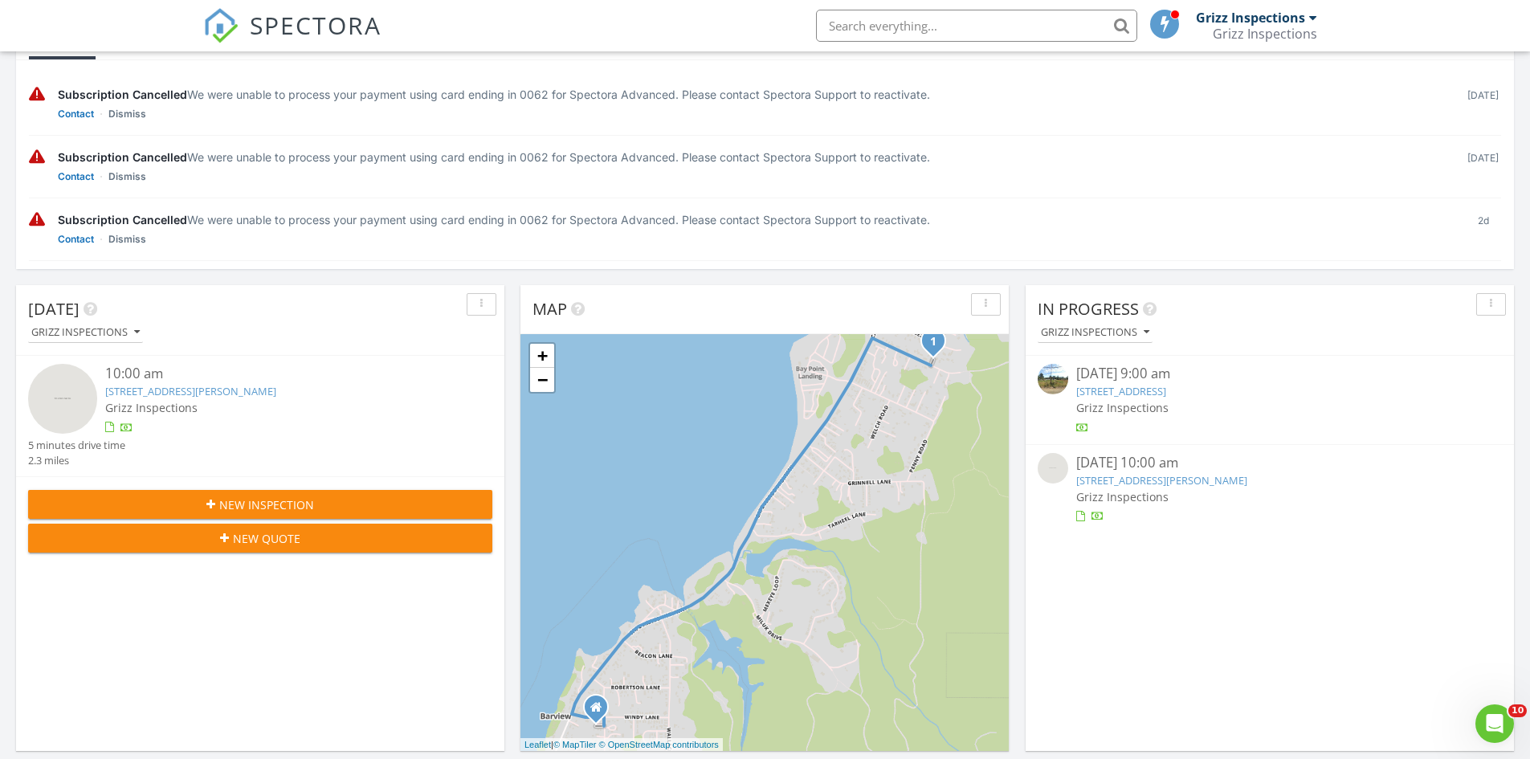
click at [1098, 389] on link "62985 SW 10th Rd, Coos Bay, OR 97420" at bounding box center [1121, 391] width 90 height 14
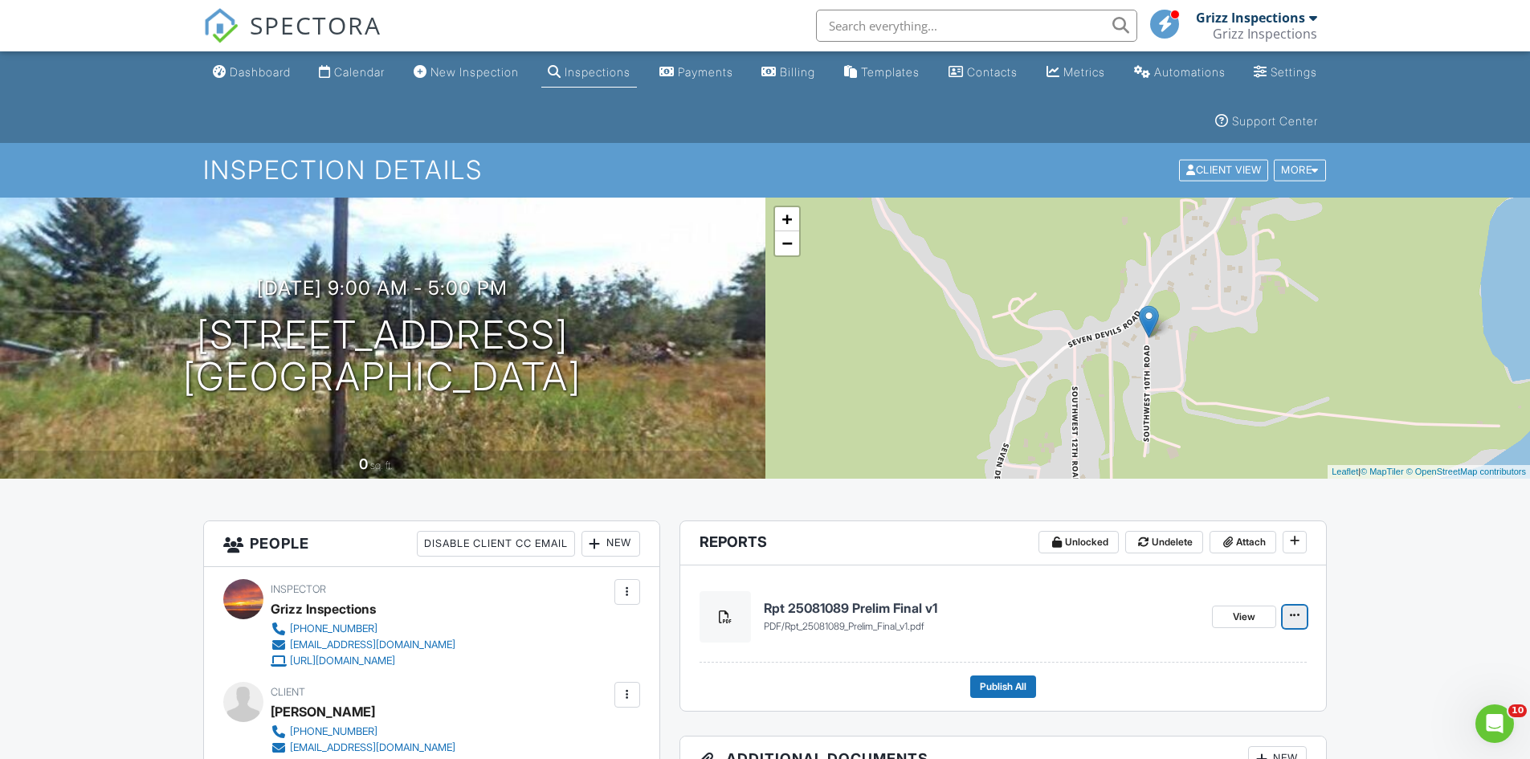
click at [1293, 618] on icon at bounding box center [1294, 615] width 10 height 16
click at [1191, 654] on input "Delete" at bounding box center [1214, 660] width 164 height 36
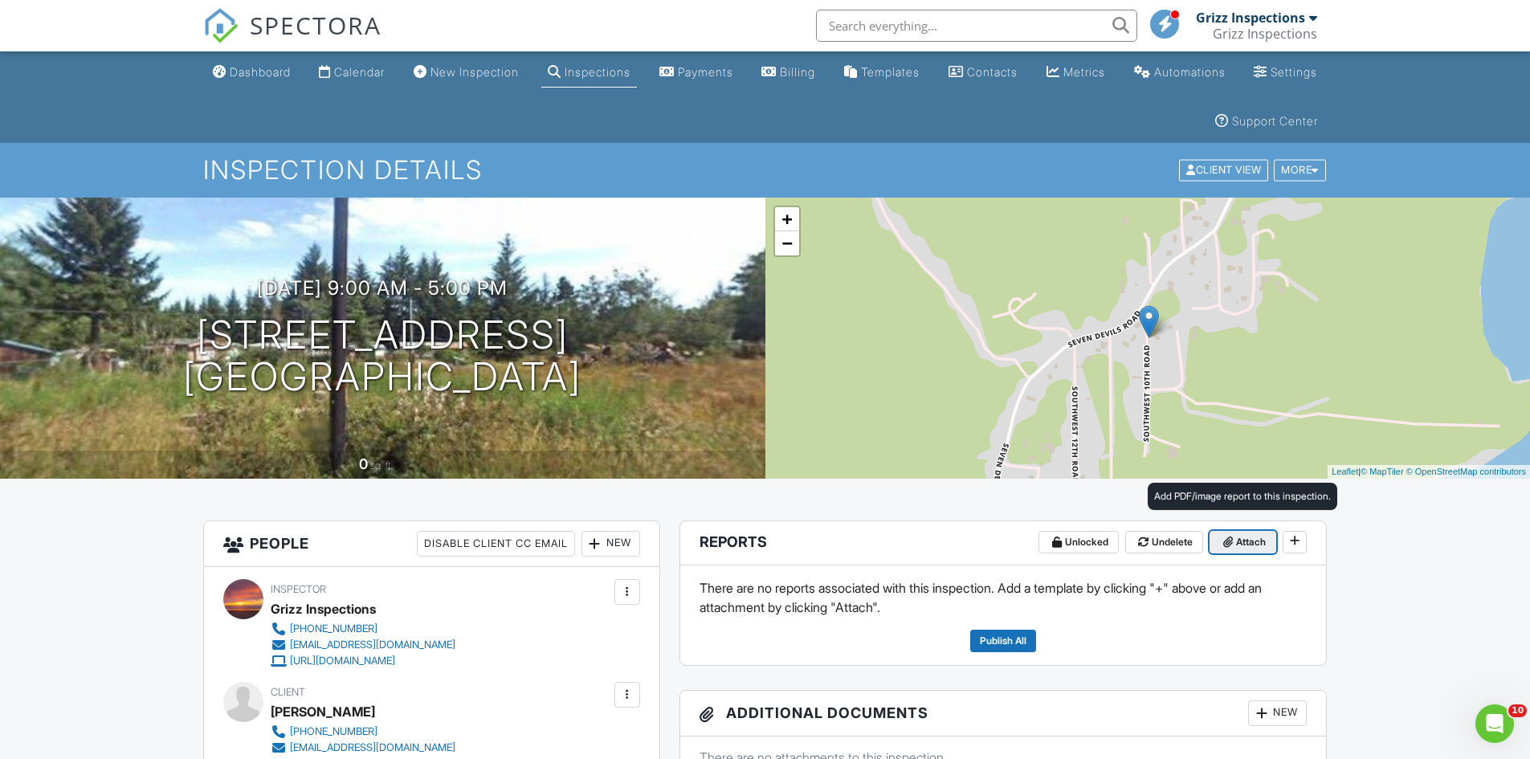
click at [1253, 540] on span "Attach" at bounding box center [1251, 542] width 30 height 16
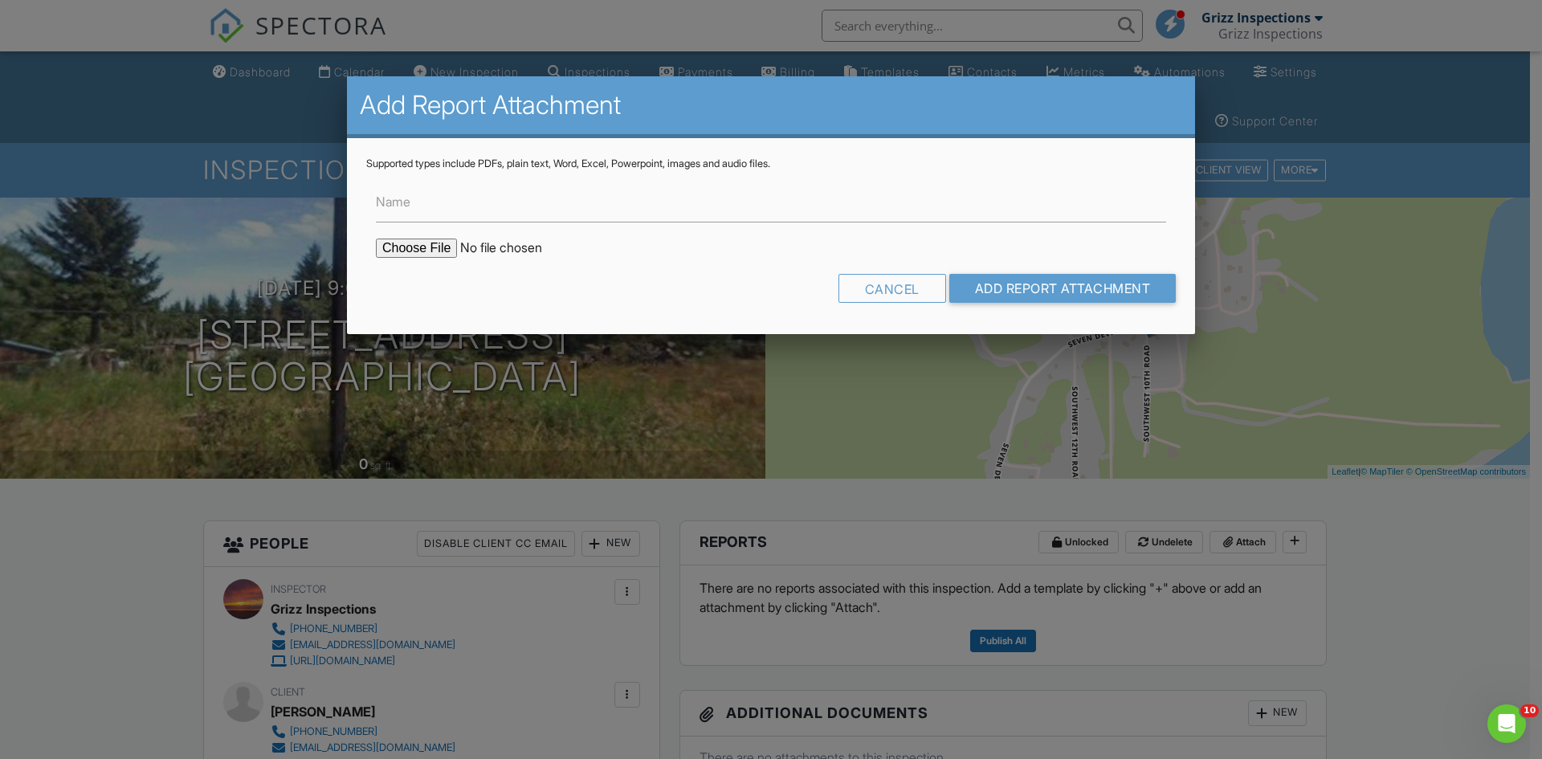
click at [401, 246] on input "file" at bounding box center [512, 247] width 273 height 19
type input "C:\fakepath\Rpt_25081089_Final_v1.pdf"
click at [1053, 287] on input "Add Report Attachment" at bounding box center [1062, 288] width 227 height 29
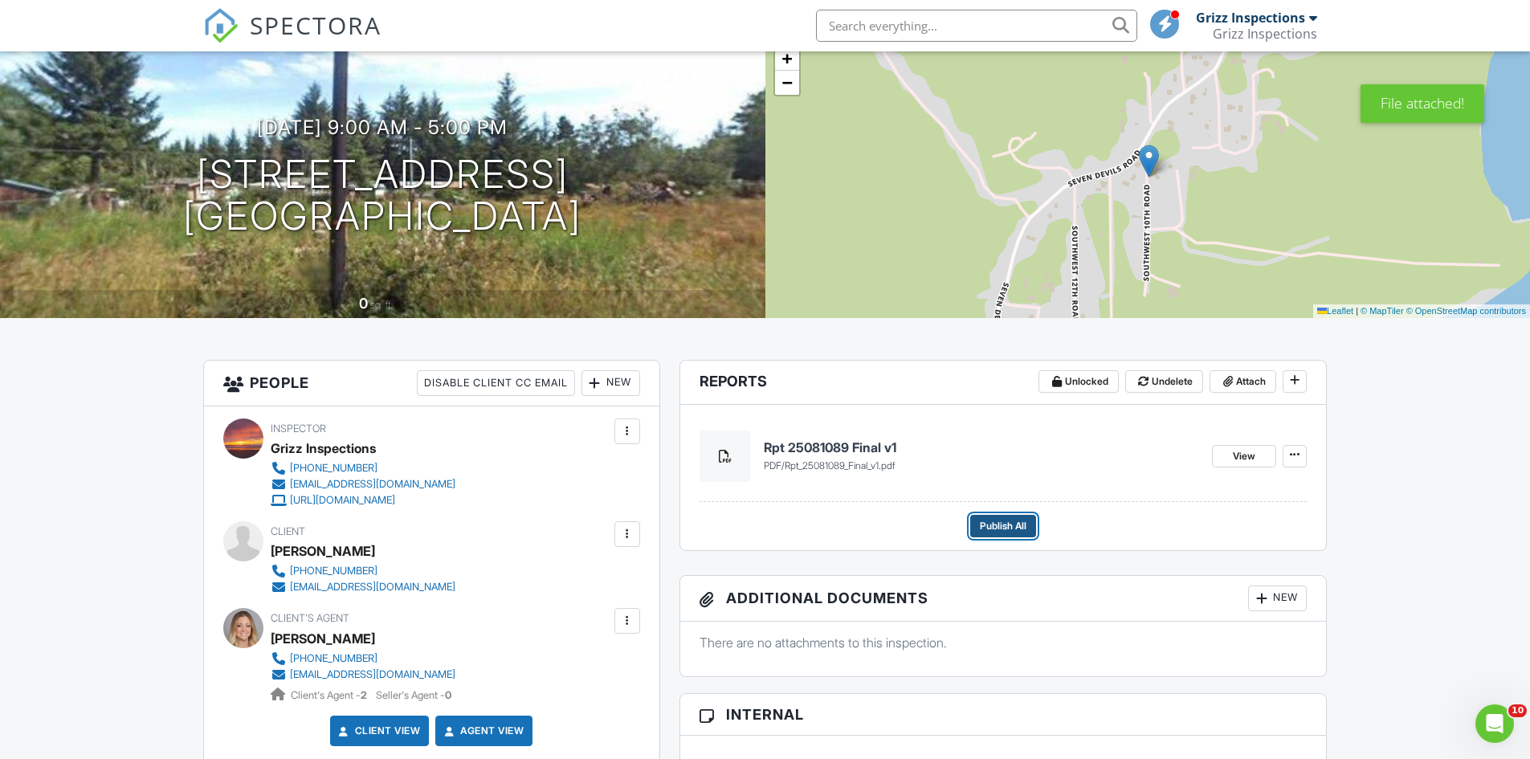
click at [999, 522] on span "Publish All" at bounding box center [1003, 526] width 47 height 16
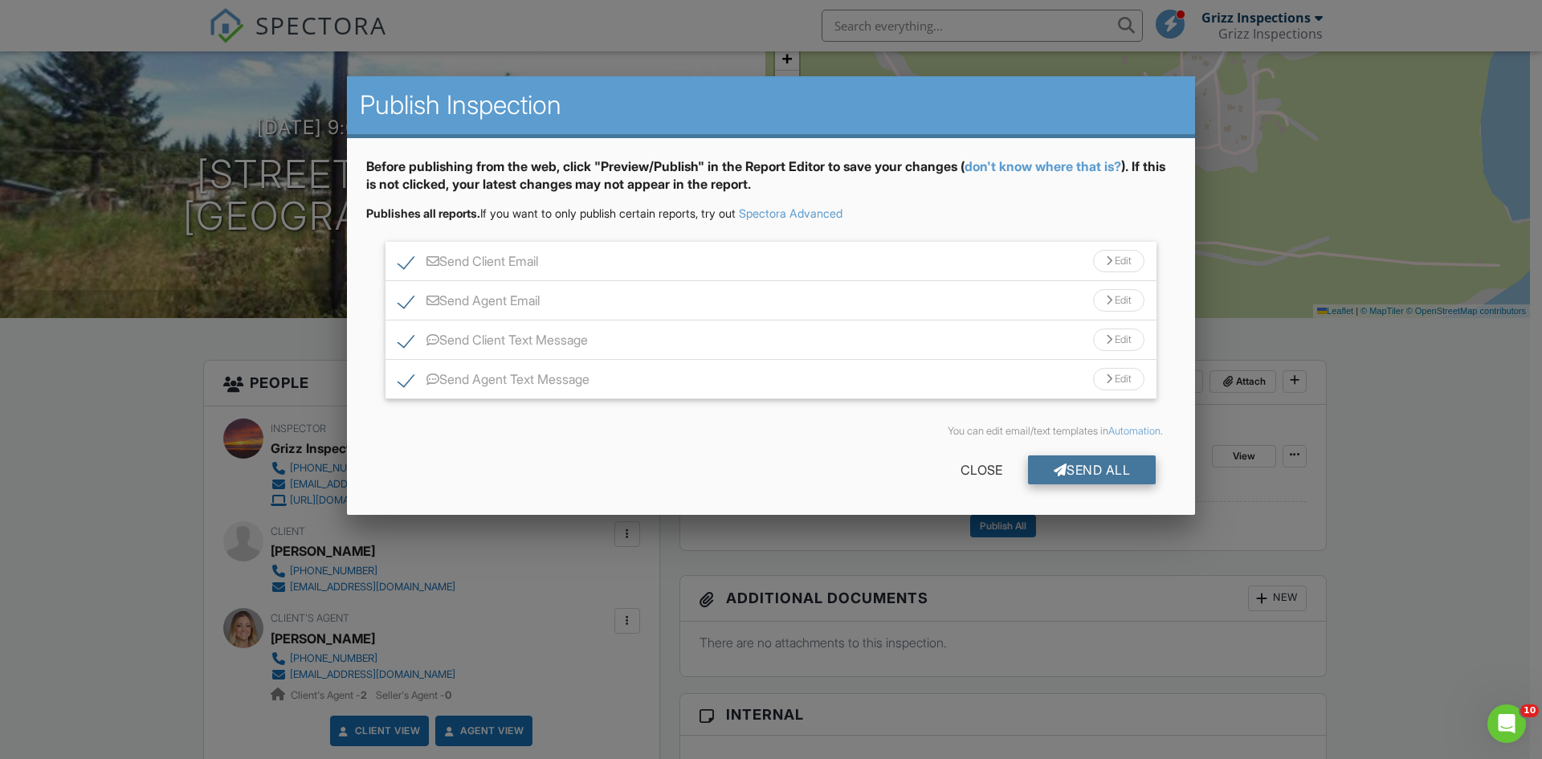
click at [1064, 464] on div "Send All" at bounding box center [1092, 469] width 128 height 29
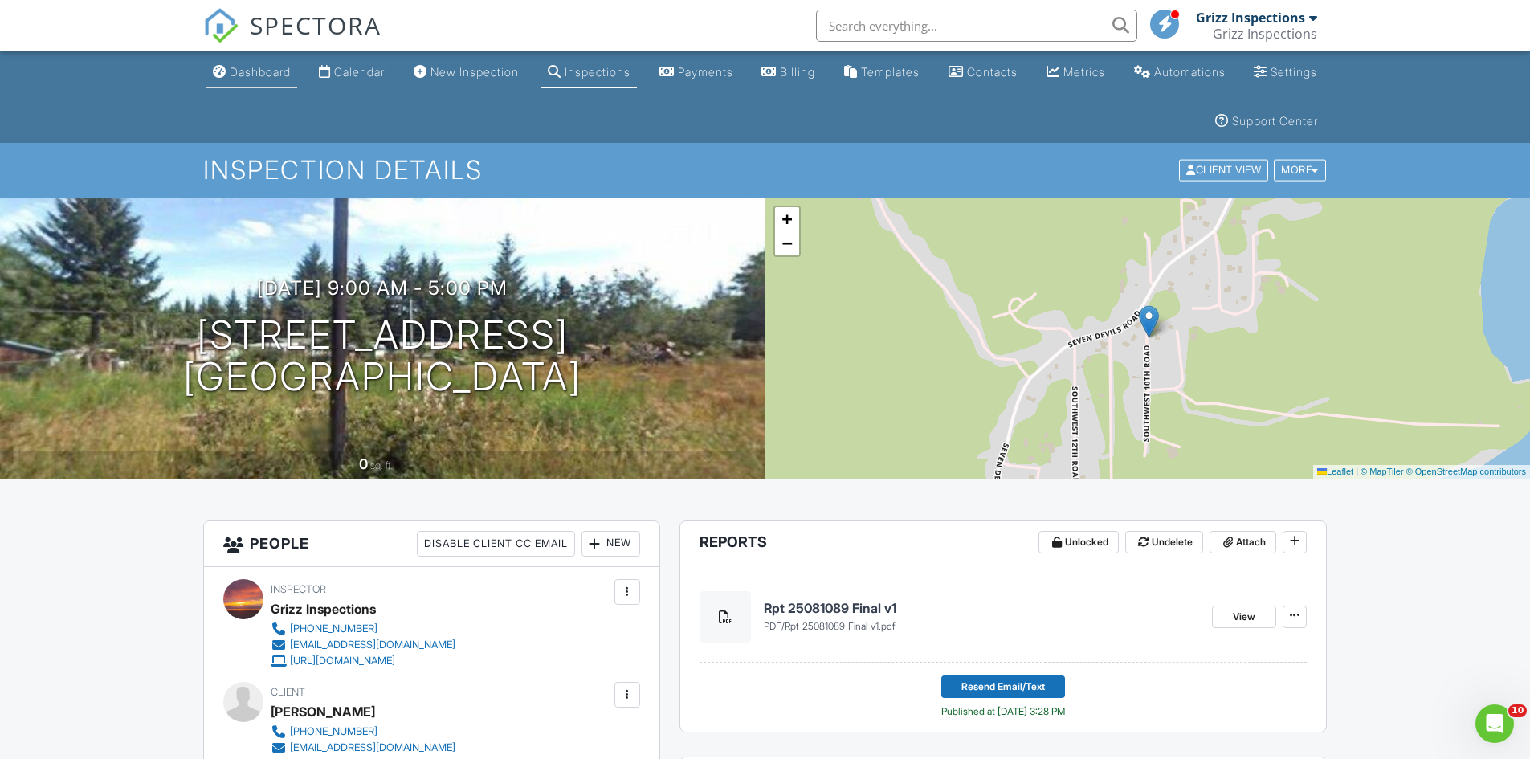
click at [258, 70] on div "Dashboard" at bounding box center [260, 72] width 61 height 14
